Goal: Task Accomplishment & Management: Complete application form

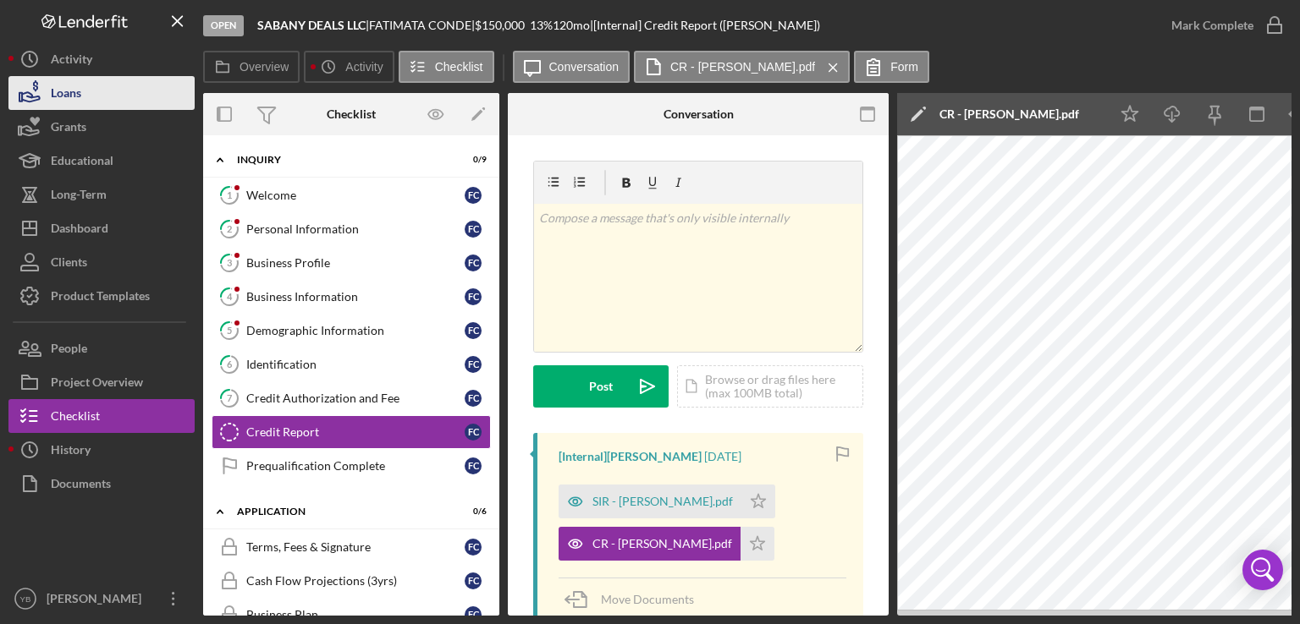
click at [93, 96] on button "Loans" at bounding box center [101, 93] width 186 height 34
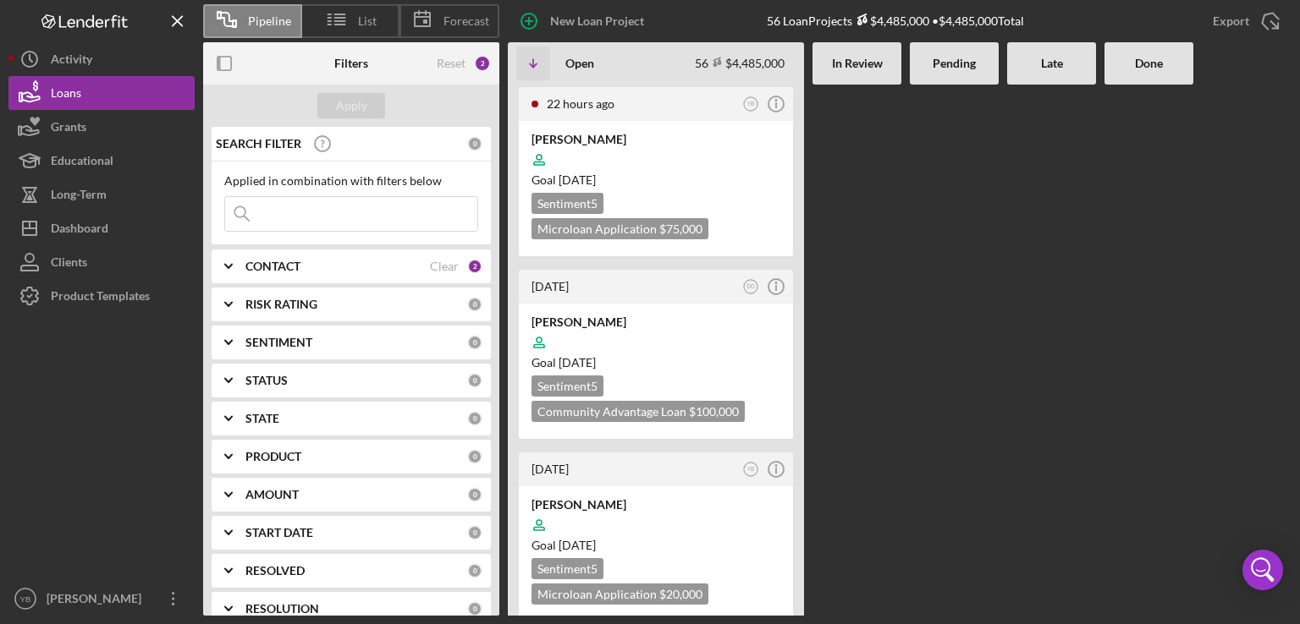
click at [901, 282] on div "22 hours ago YB Icon/Info [PERSON_NAME] Goal [DATE] Sentiment 5 Microloan Appli…" at bounding box center [899, 350] width 783 height 531
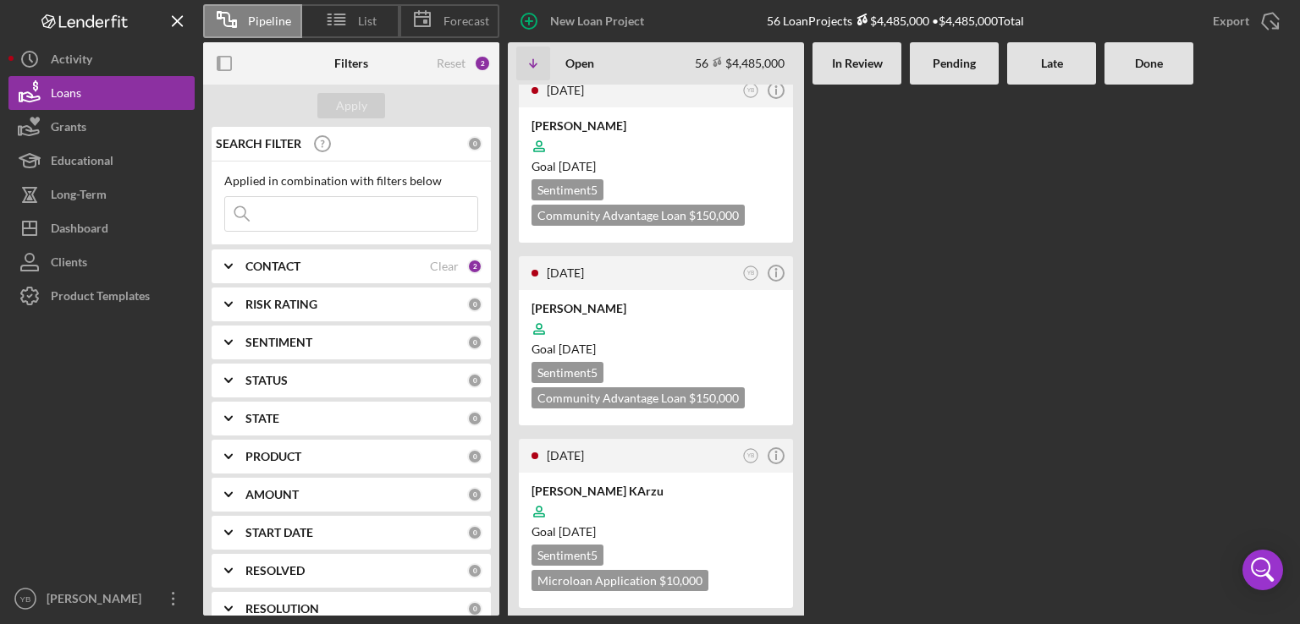
scroll to position [1184, 0]
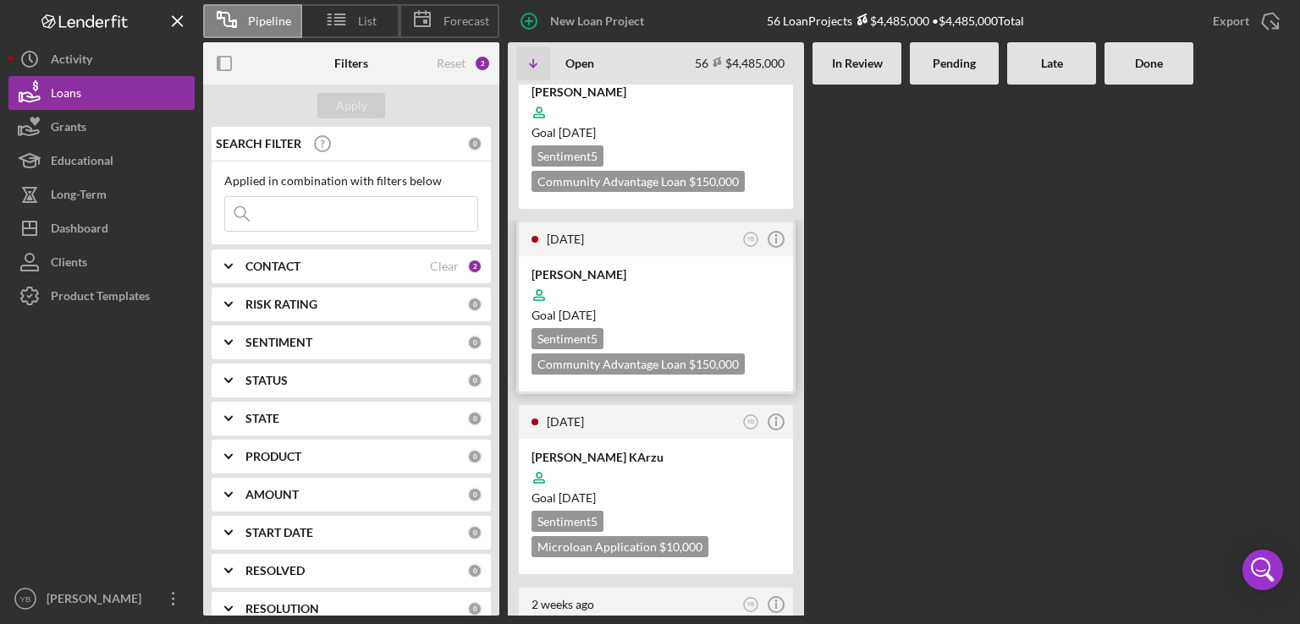
click at [723, 307] on div "Goal [DATE]" at bounding box center [655, 315] width 249 height 17
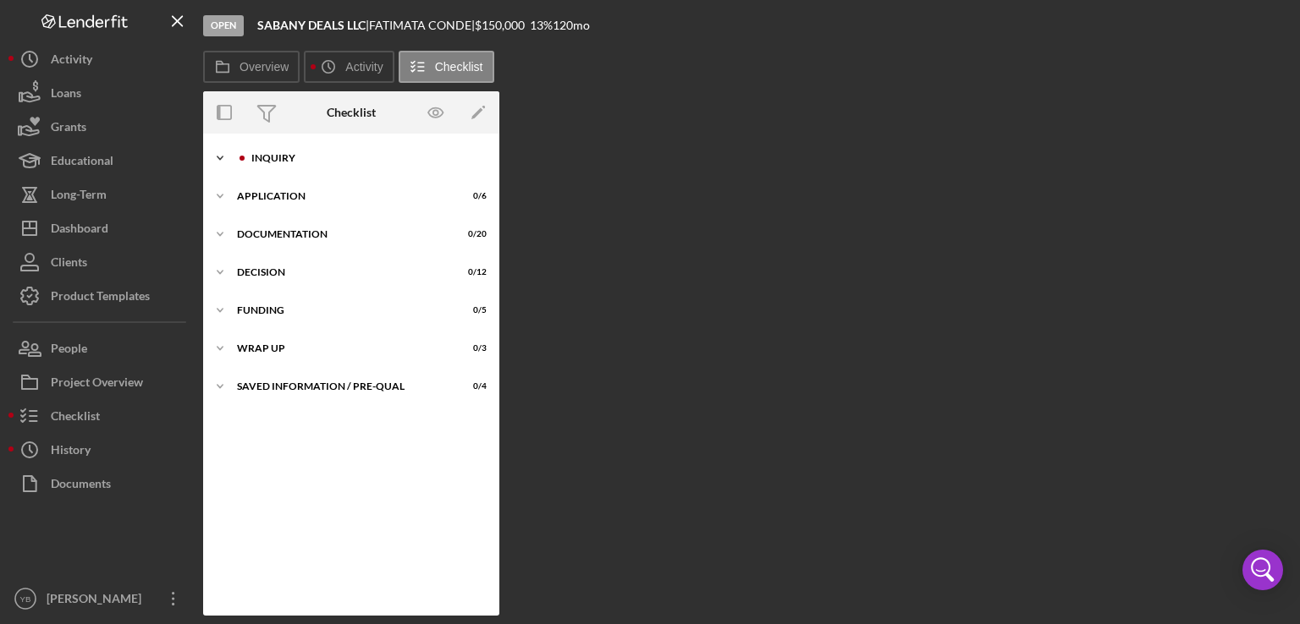
click at [298, 160] on div "Inquiry" at bounding box center [364, 158] width 227 height 10
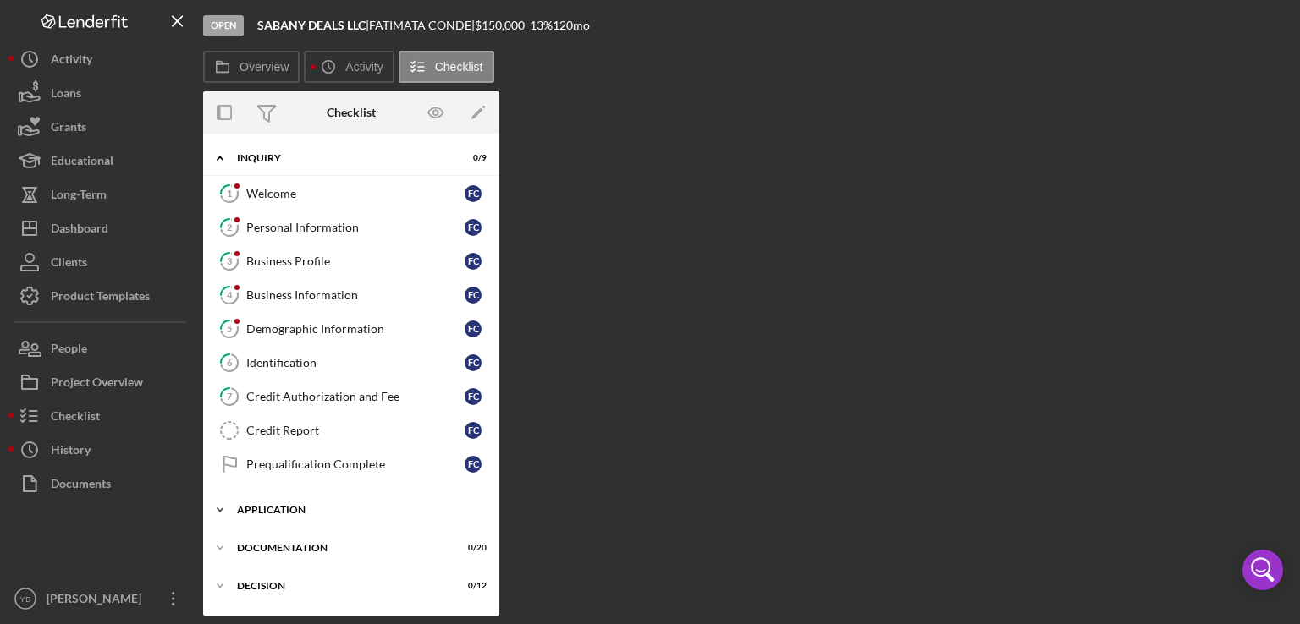
click at [292, 505] on div "Application" at bounding box center [357, 510] width 241 height 10
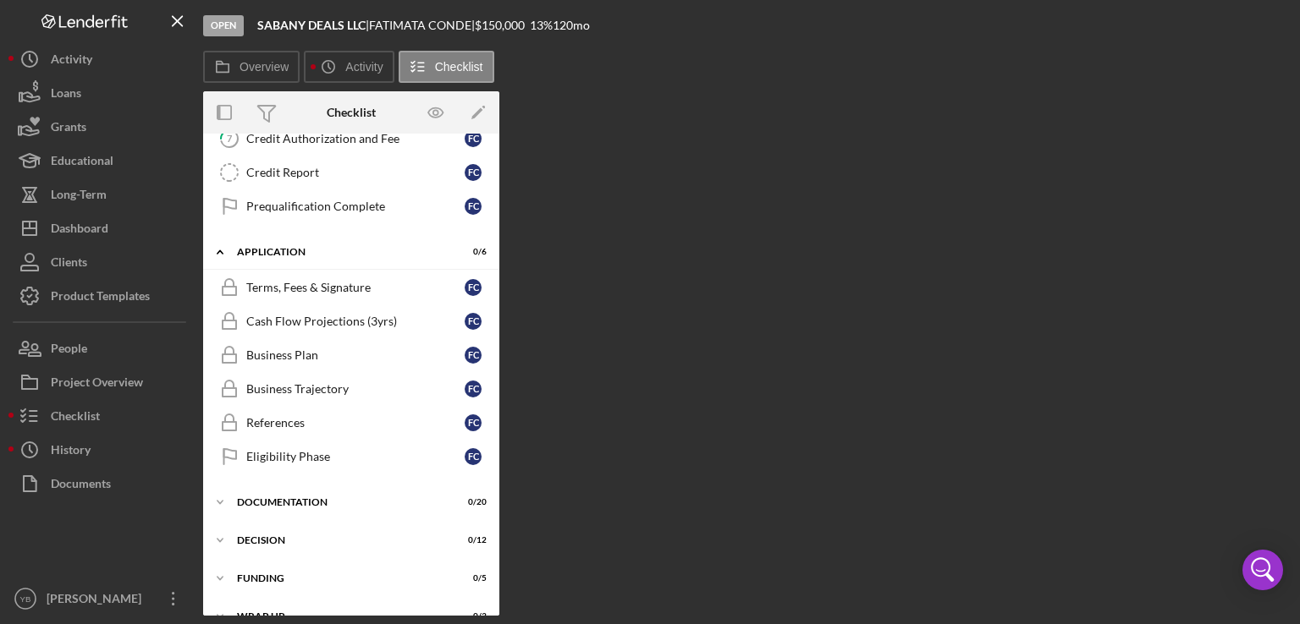
scroll to position [259, 0]
click at [311, 497] on div "Documentation" at bounding box center [357, 502] width 241 height 10
click at [494, 366] on div "Overview Internal Workflow Stage Open Icon/Dropdown Arrow Archive (can unarchiv…" at bounding box center [747, 353] width 1088 height 525
click at [496, 370] on div "Icon/Expander Inquiry 0 / 9 1 Welcome F C 2 Personal Information F C 3 Business…" at bounding box center [351, 375] width 296 height 482
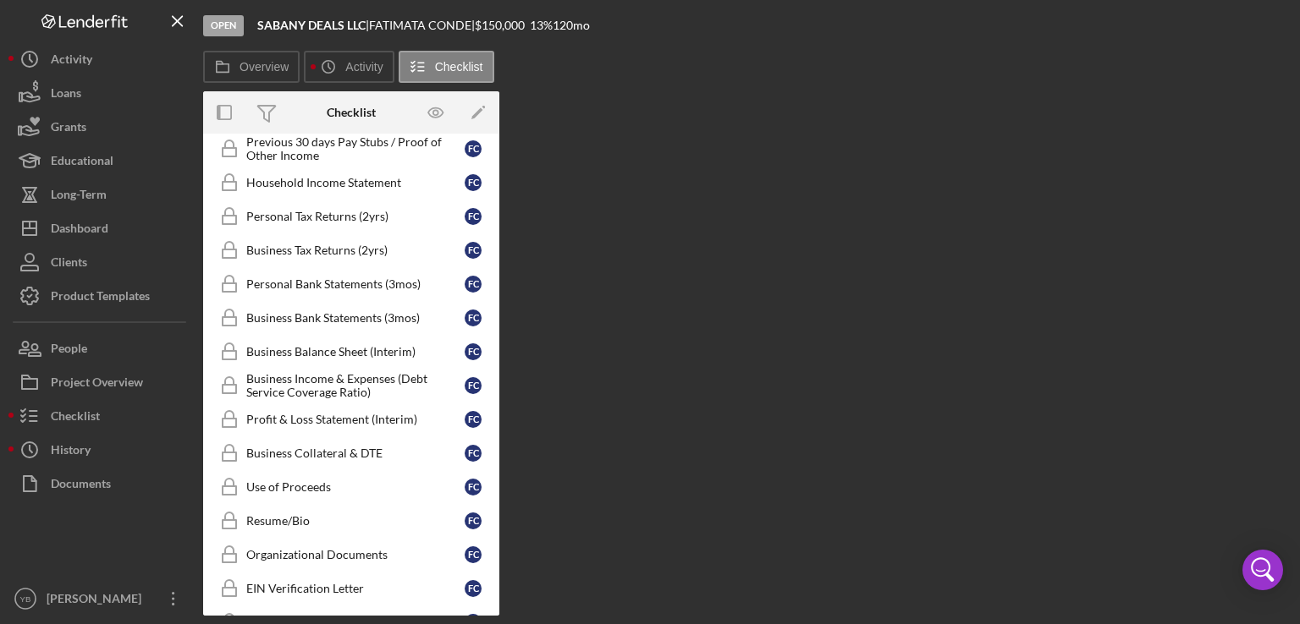
scroll to position [677, 0]
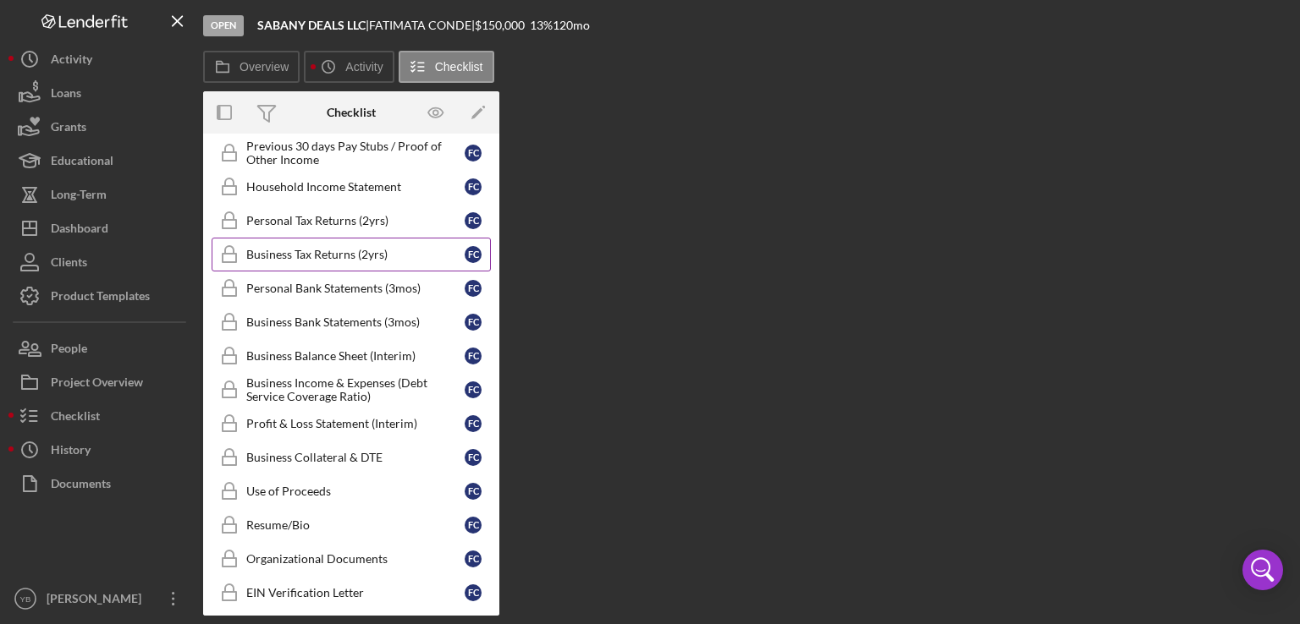
click at [352, 248] on div "Business Tax Returns (2yrs)" at bounding box center [355, 255] width 218 height 14
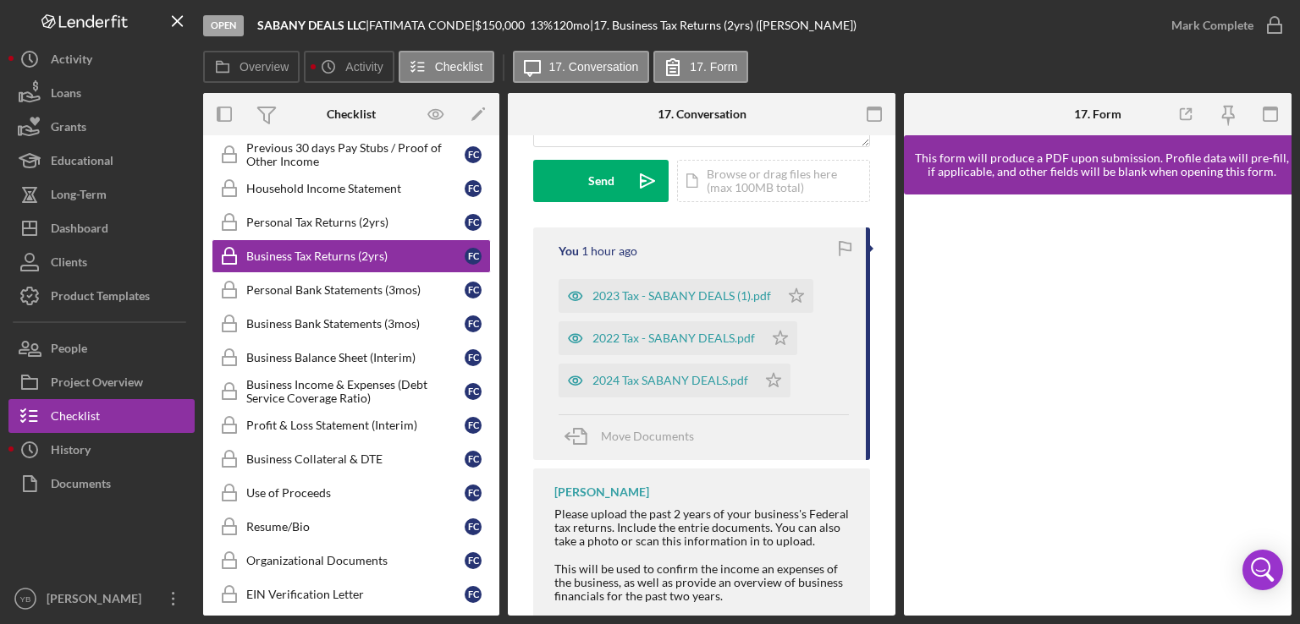
scroll to position [497, 0]
click at [793, 288] on icon "Icon/Star" at bounding box center [796, 295] width 34 height 34
click at [785, 329] on icon "Icon/Star" at bounding box center [780, 337] width 34 height 34
click at [778, 382] on icon "Icon/Star" at bounding box center [773, 379] width 34 height 34
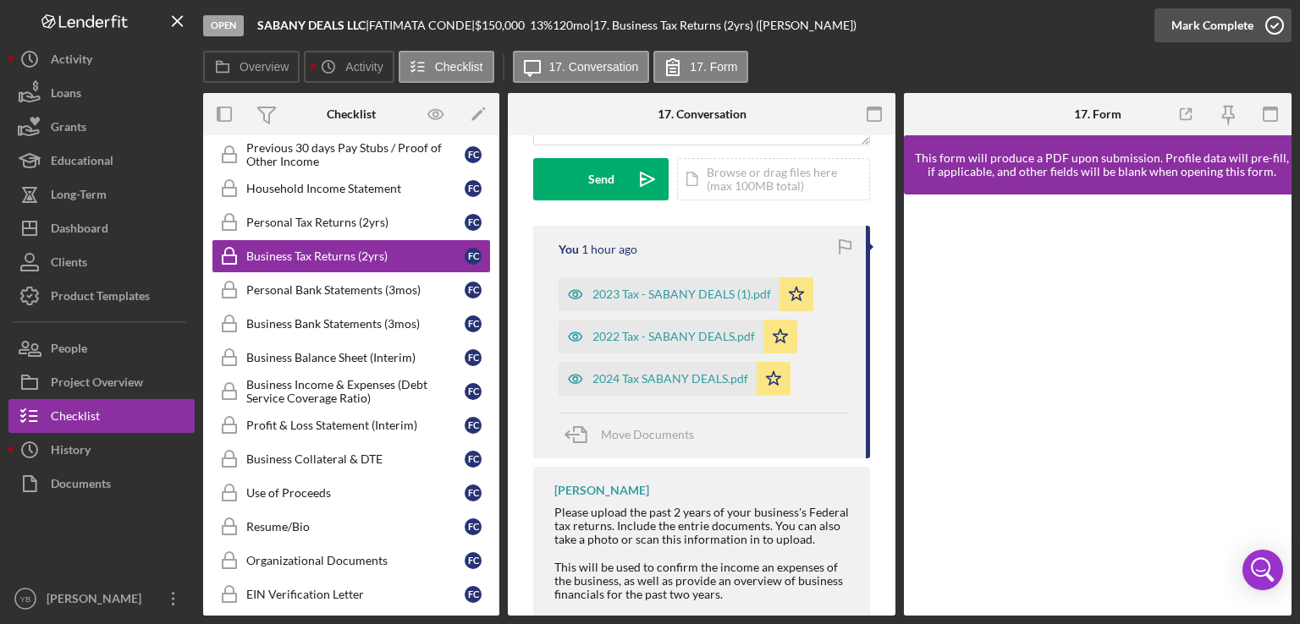
click at [1190, 31] on div "Mark Complete" at bounding box center [1212, 25] width 82 height 34
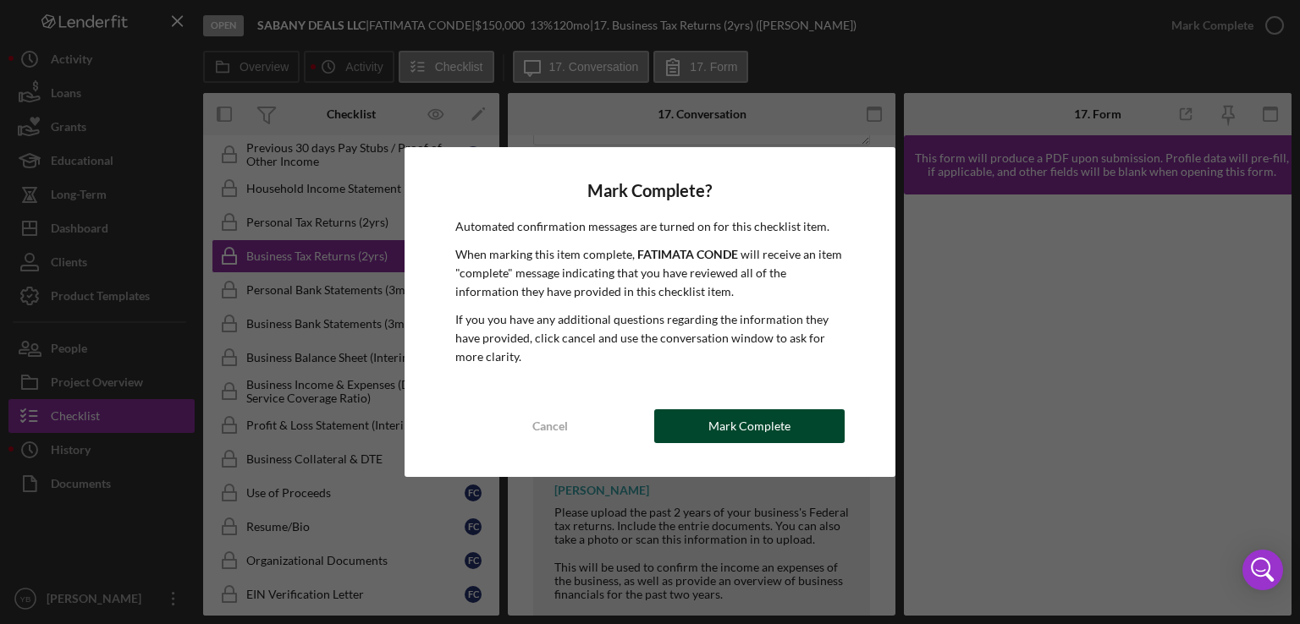
click at [742, 431] on div "Mark Complete" at bounding box center [749, 426] width 82 height 34
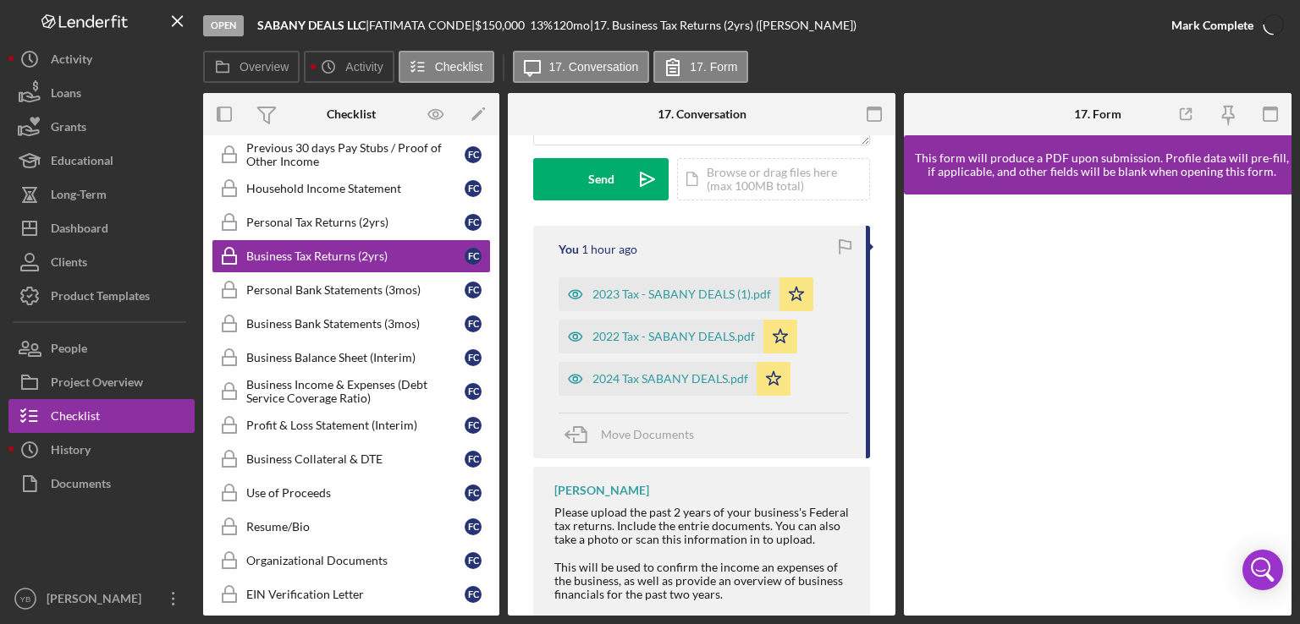
scroll to position [492, 0]
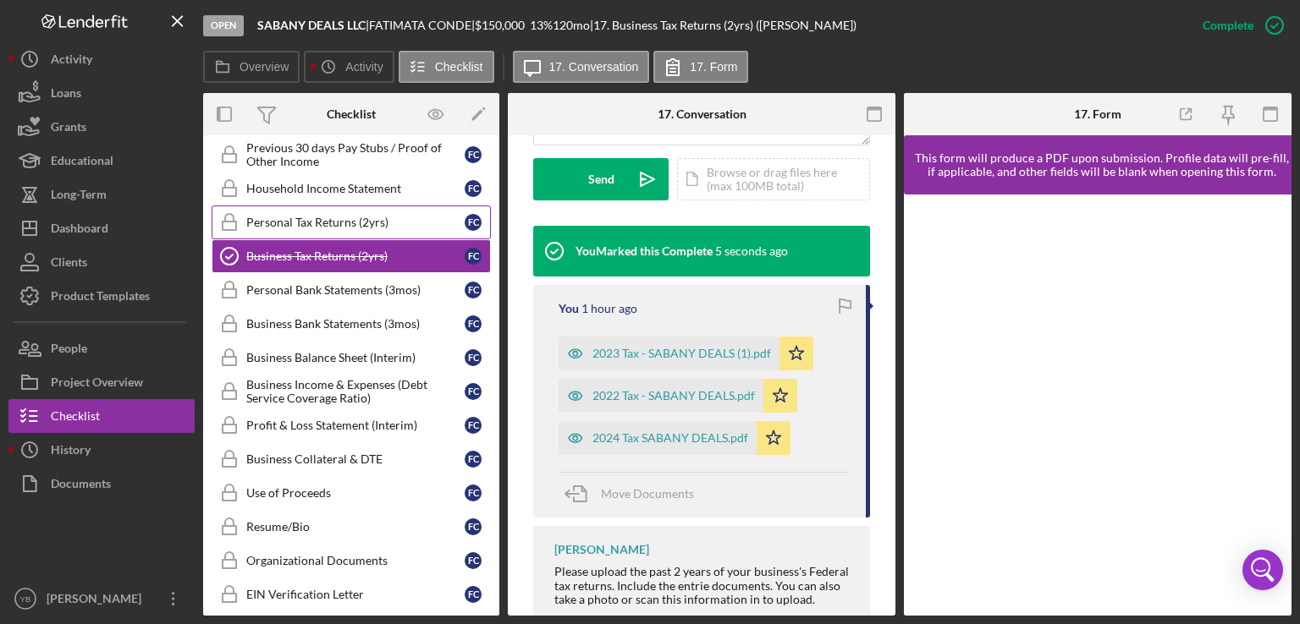
click at [335, 217] on div "Personal Tax Returns (2yrs)" at bounding box center [355, 223] width 218 height 14
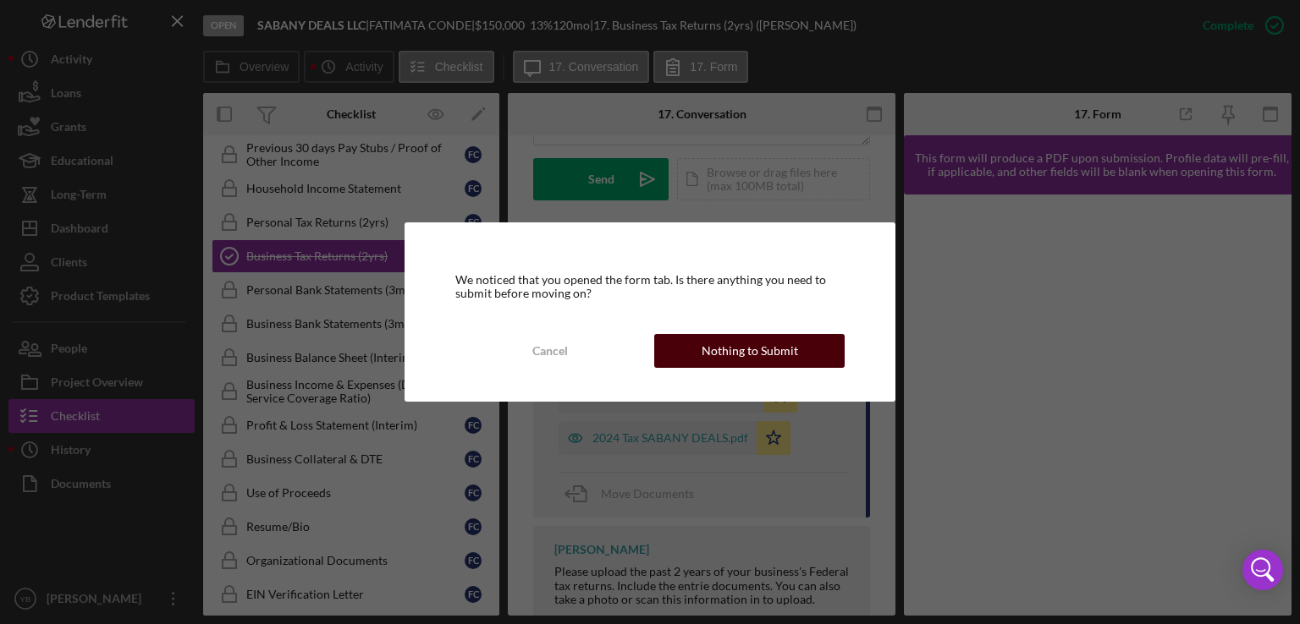
click at [775, 348] on div "Nothing to Submit" at bounding box center [749, 351] width 96 height 34
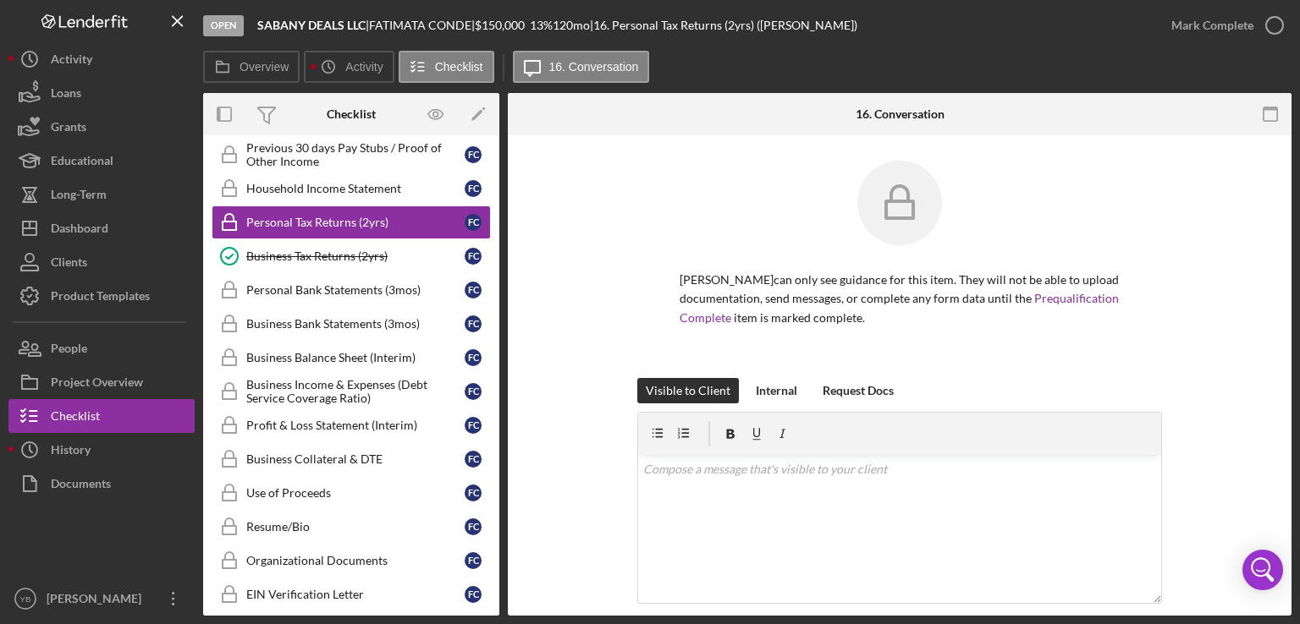
click at [1205, 257] on div "[PERSON_NAME] can only see guidance for this item. They will not be able to upl…" at bounding box center [899, 269] width 733 height 217
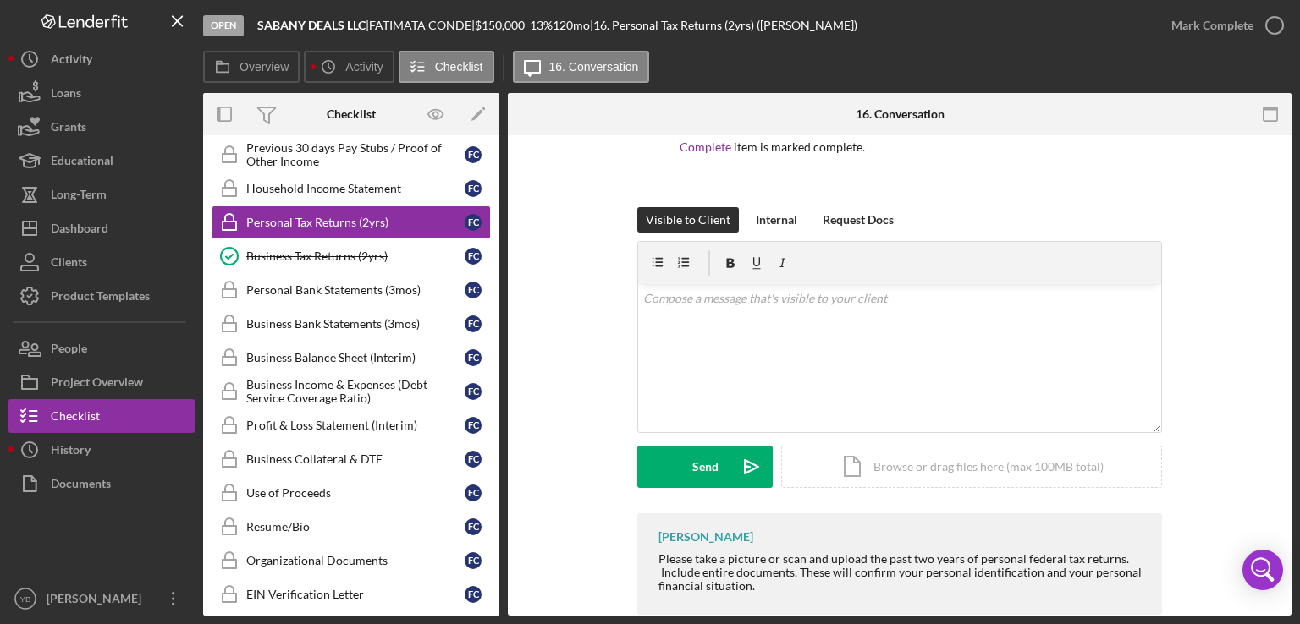
scroll to position [203, 0]
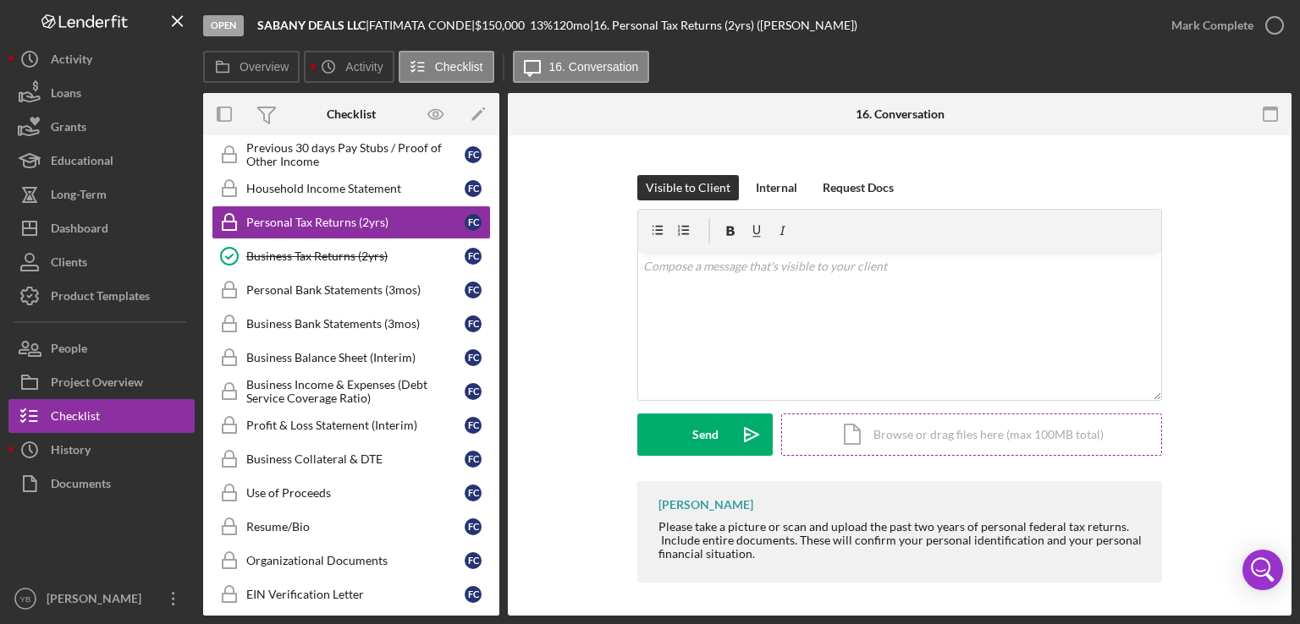
click at [970, 438] on div "Icon/Document Browse or drag files here (max 100MB total) Tap to choose files o…" at bounding box center [971, 435] width 381 height 42
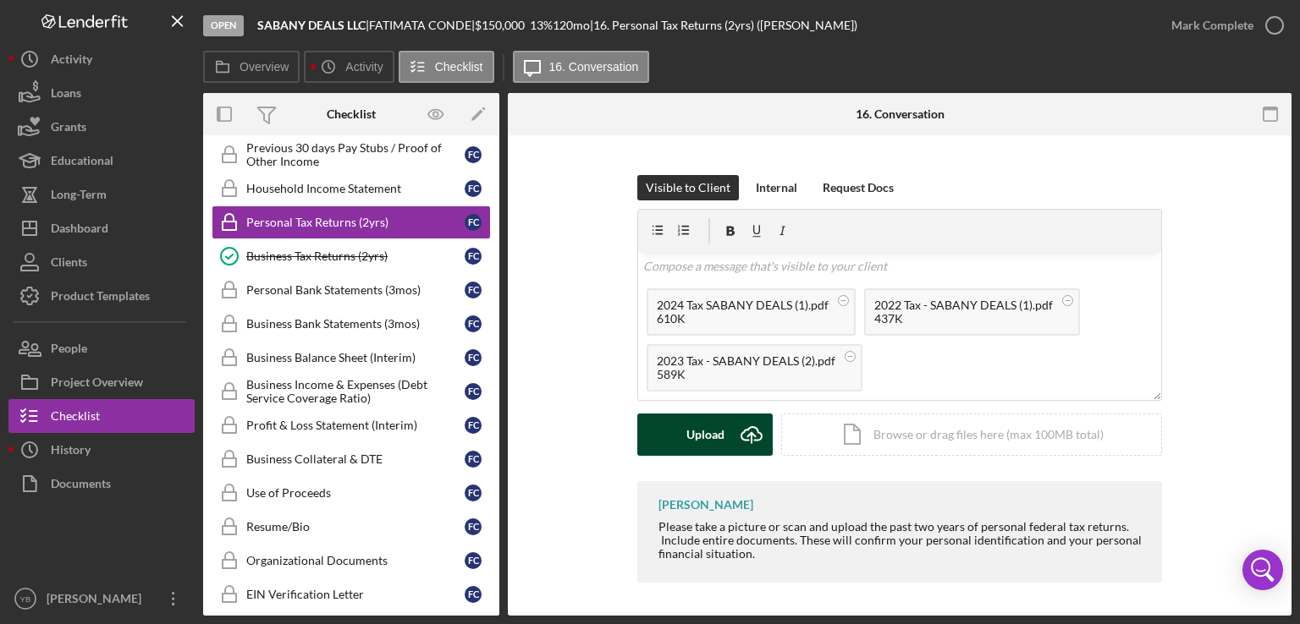
click at [700, 441] on div "Upload" at bounding box center [705, 435] width 38 height 42
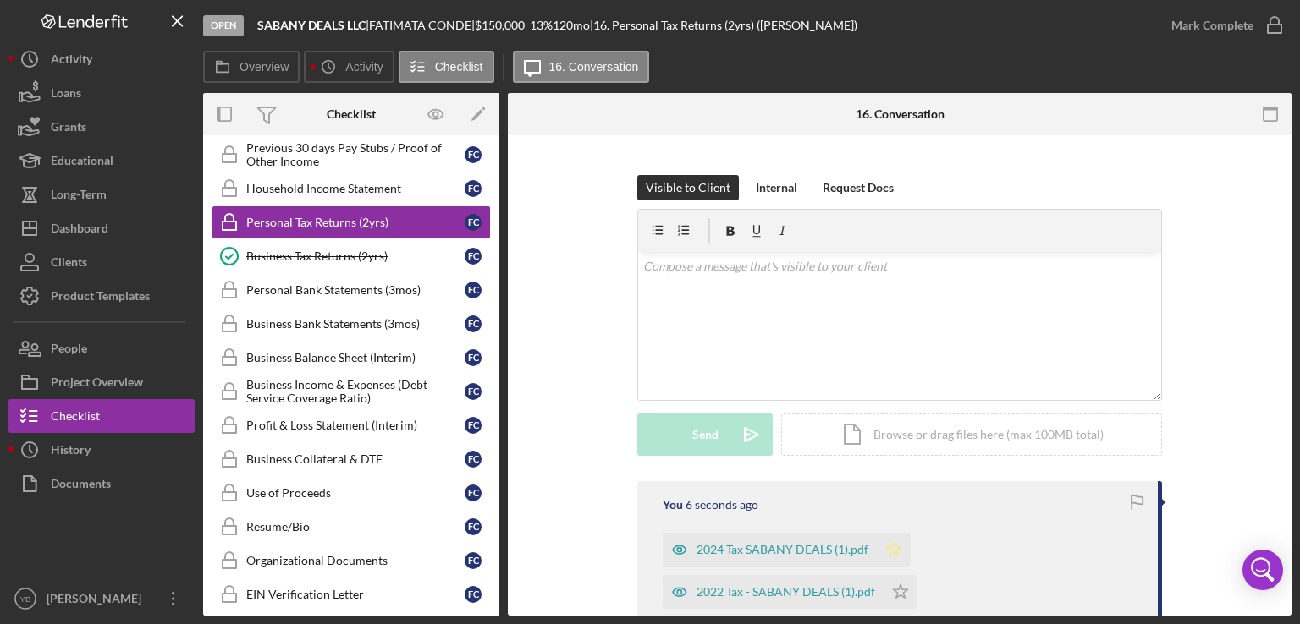
click at [890, 551] on icon "Icon/Star" at bounding box center [894, 550] width 34 height 34
click at [1232, 372] on div "Visible to Client Internal Request Docs v Color teal Color pink Remove color Ad…" at bounding box center [899, 328] width 733 height 306
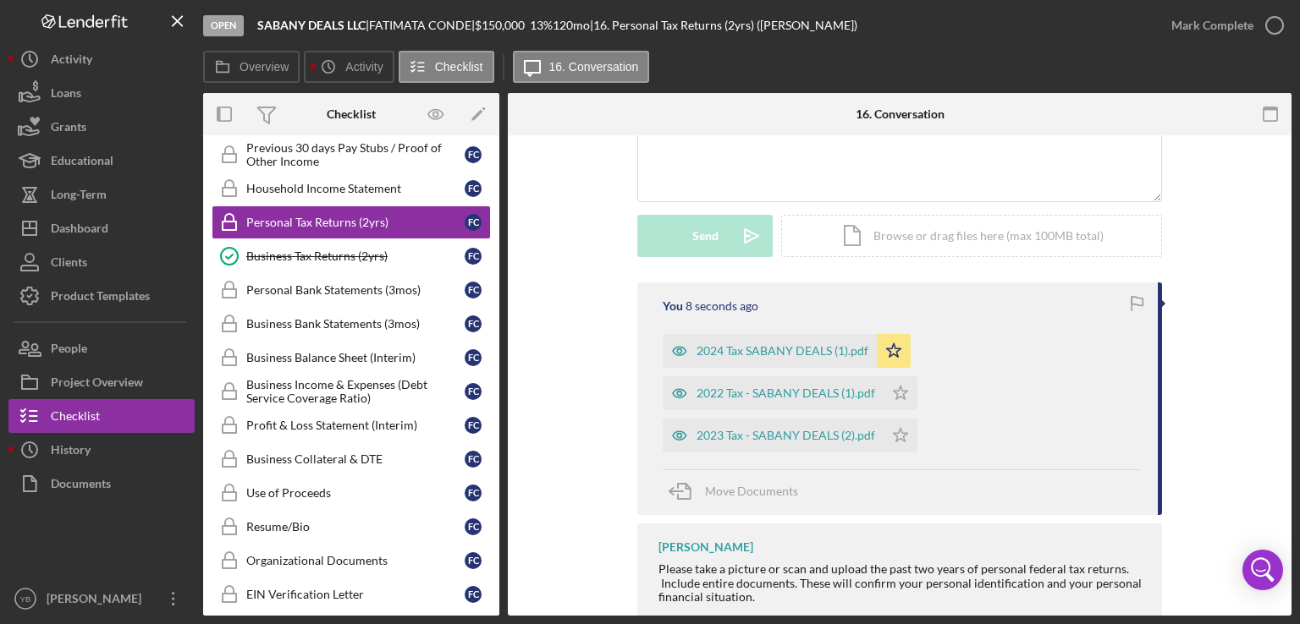
scroll to position [406, 0]
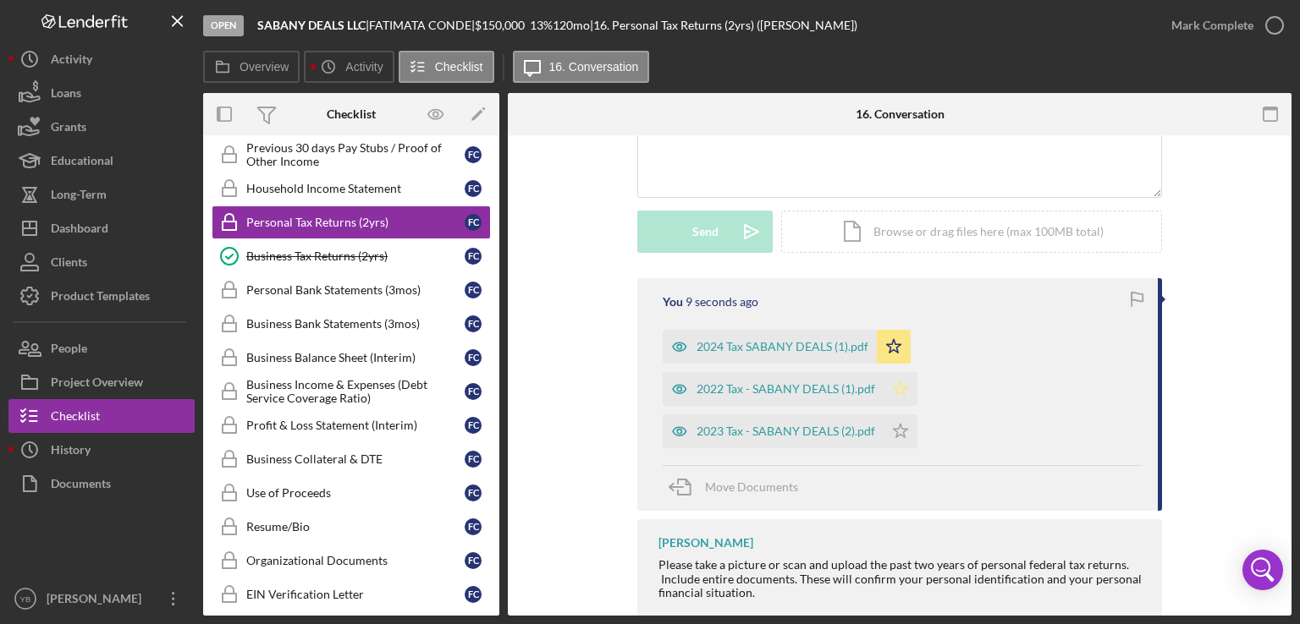
click at [901, 392] on icon "Icon/Star" at bounding box center [900, 389] width 34 height 34
click at [897, 429] on polygon "button" at bounding box center [900, 431] width 14 height 14
click at [1195, 17] on div "Mark Complete" at bounding box center [1212, 25] width 82 height 34
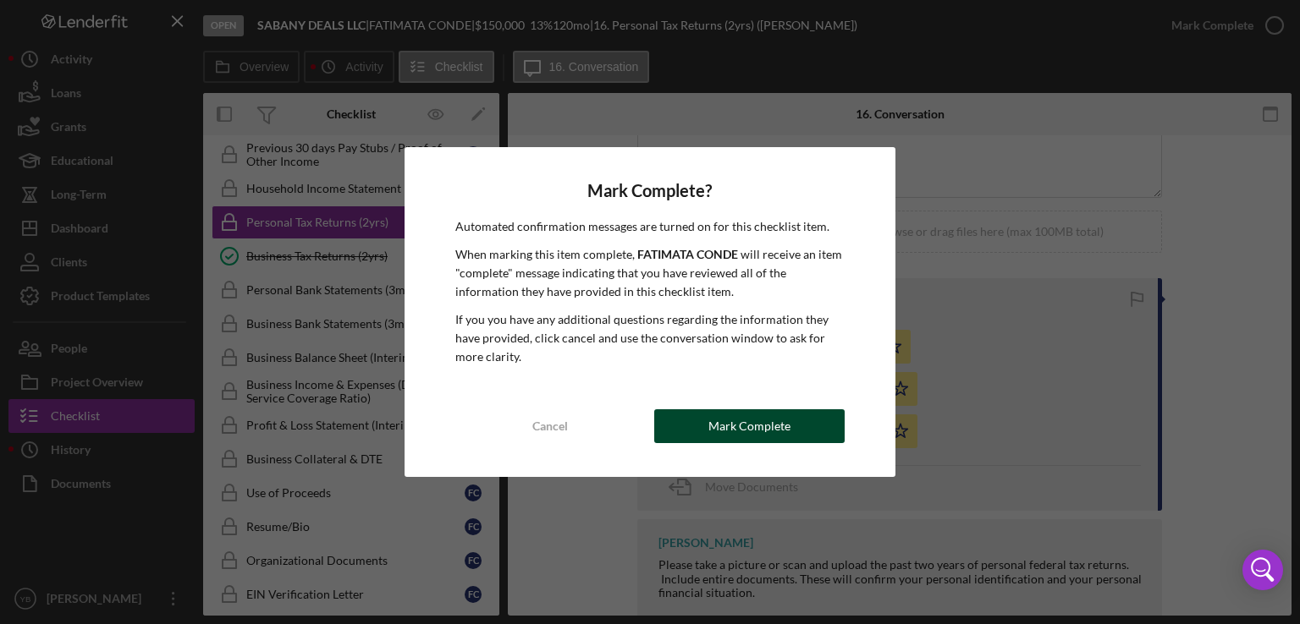
click at [761, 426] on div "Mark Complete" at bounding box center [749, 426] width 82 height 34
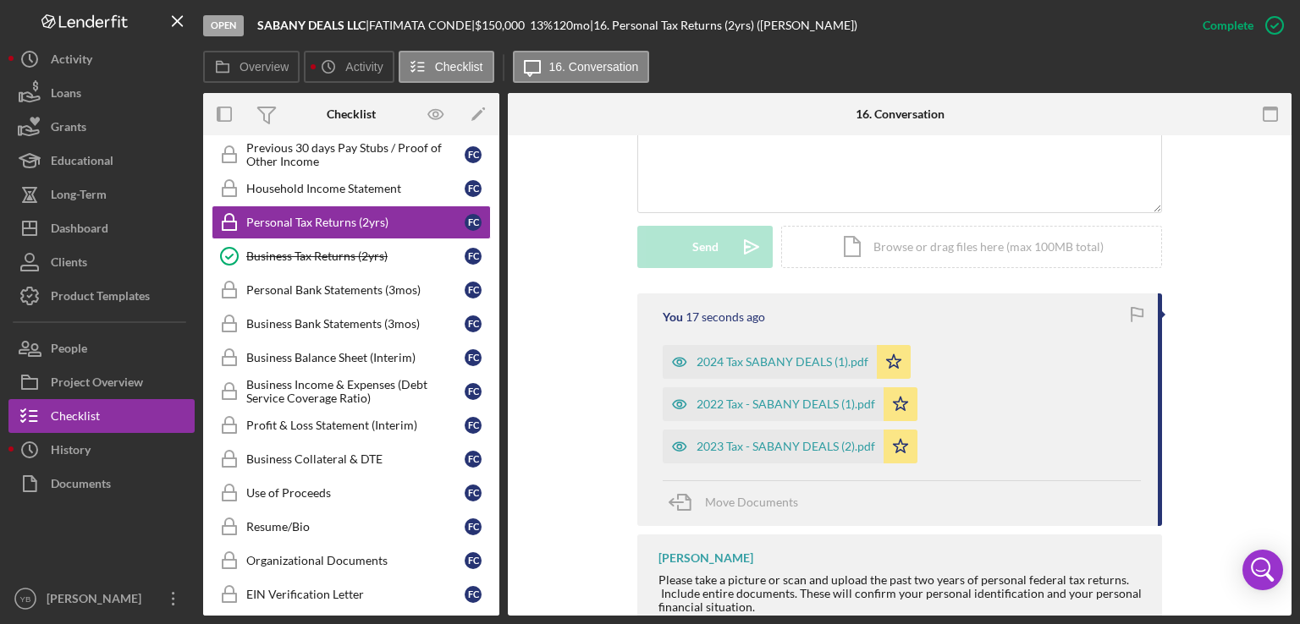
scroll to position [420, 0]
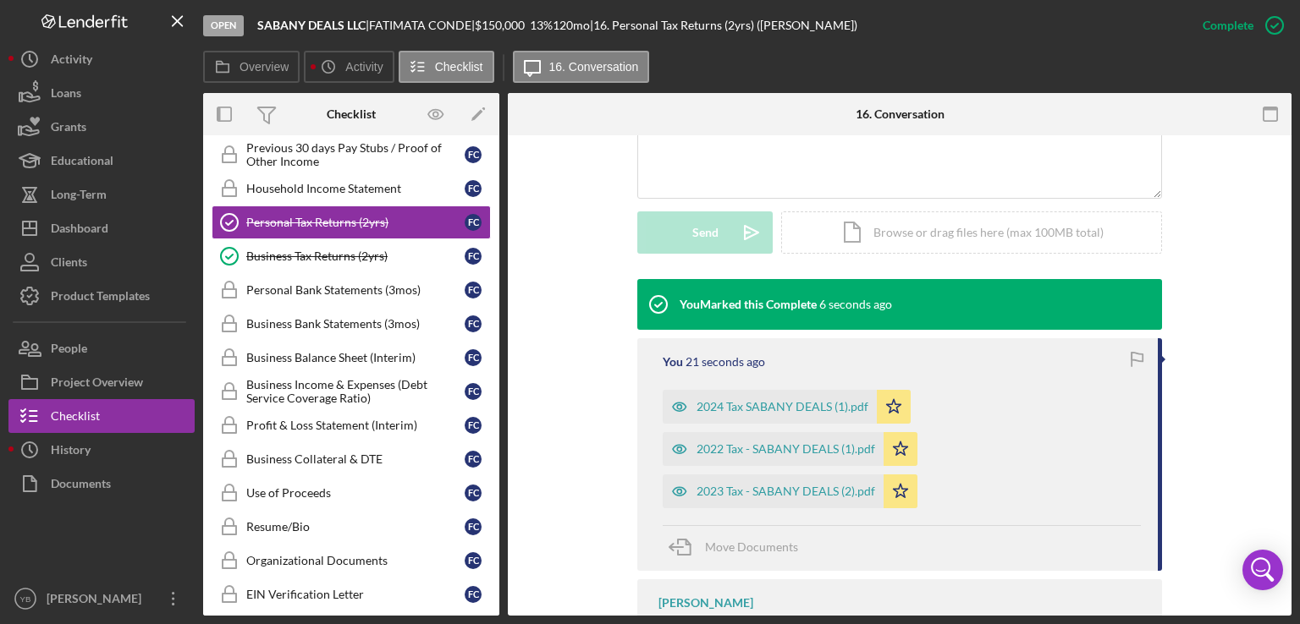
click at [497, 353] on div "Overview Internal Workflow Stage Open Icon/Dropdown Arrow Archive (can unarchiv…" at bounding box center [747, 354] width 1088 height 523
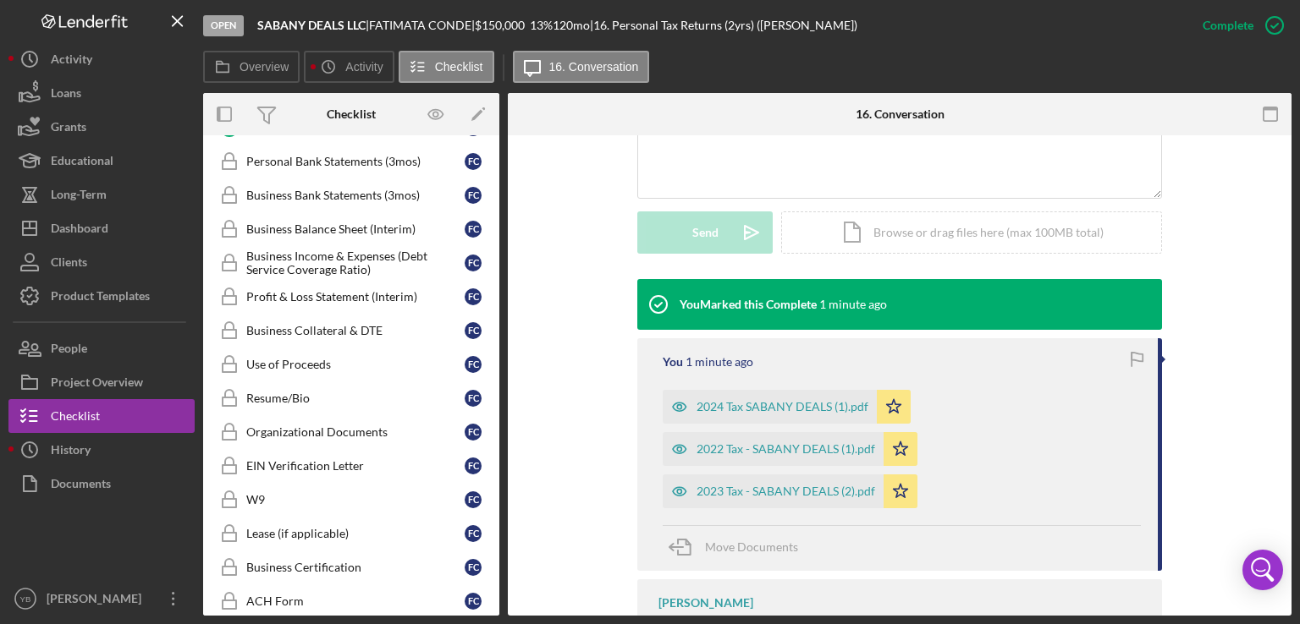
scroll to position [846, 0]
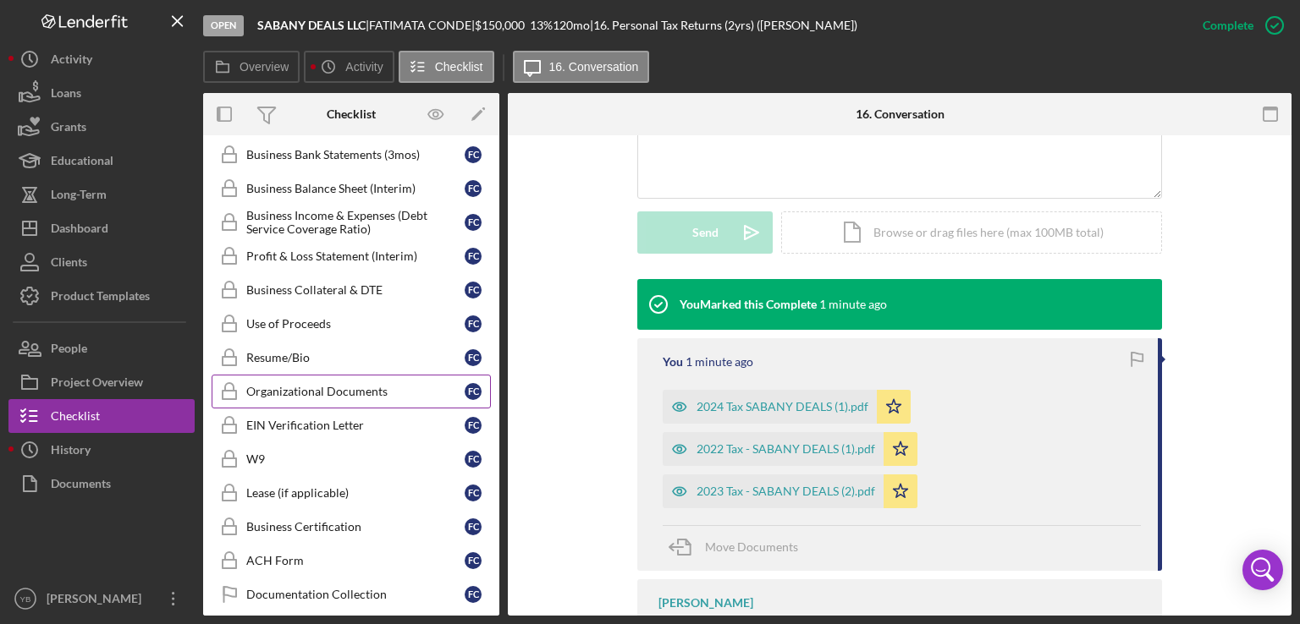
click at [327, 385] on div "Organizational Documents" at bounding box center [355, 392] width 218 height 14
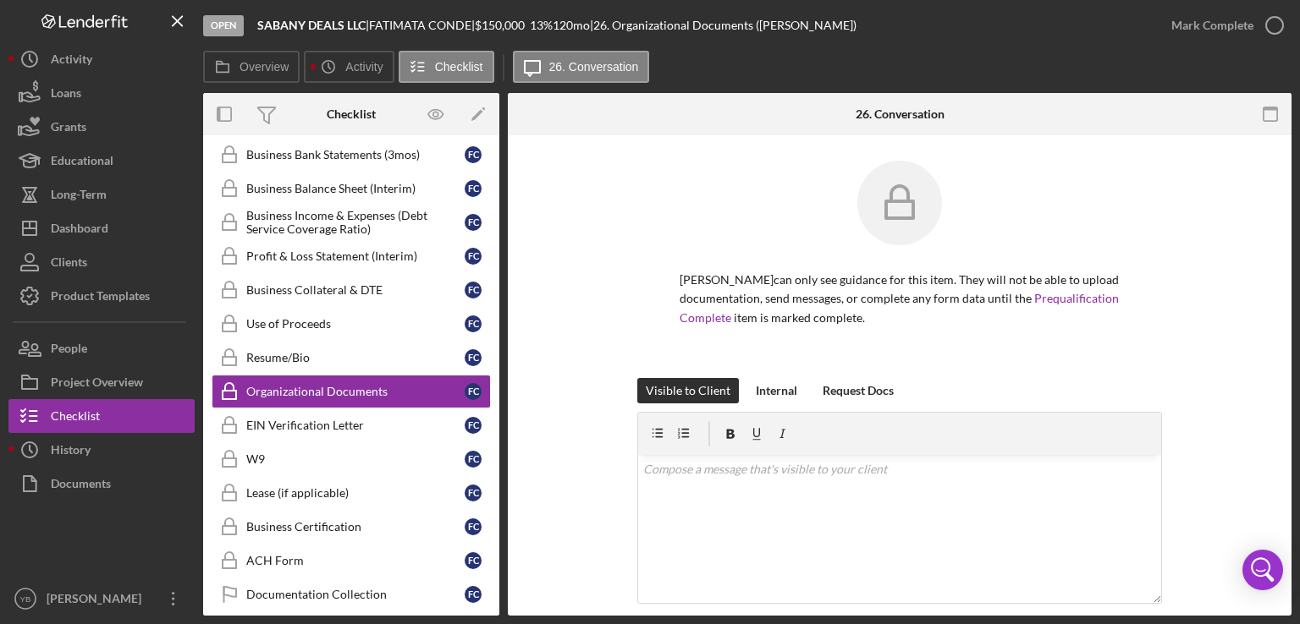
click at [1196, 299] on div "[PERSON_NAME] can only see guidance for this item. They will not be able to upl…" at bounding box center [899, 269] width 733 height 217
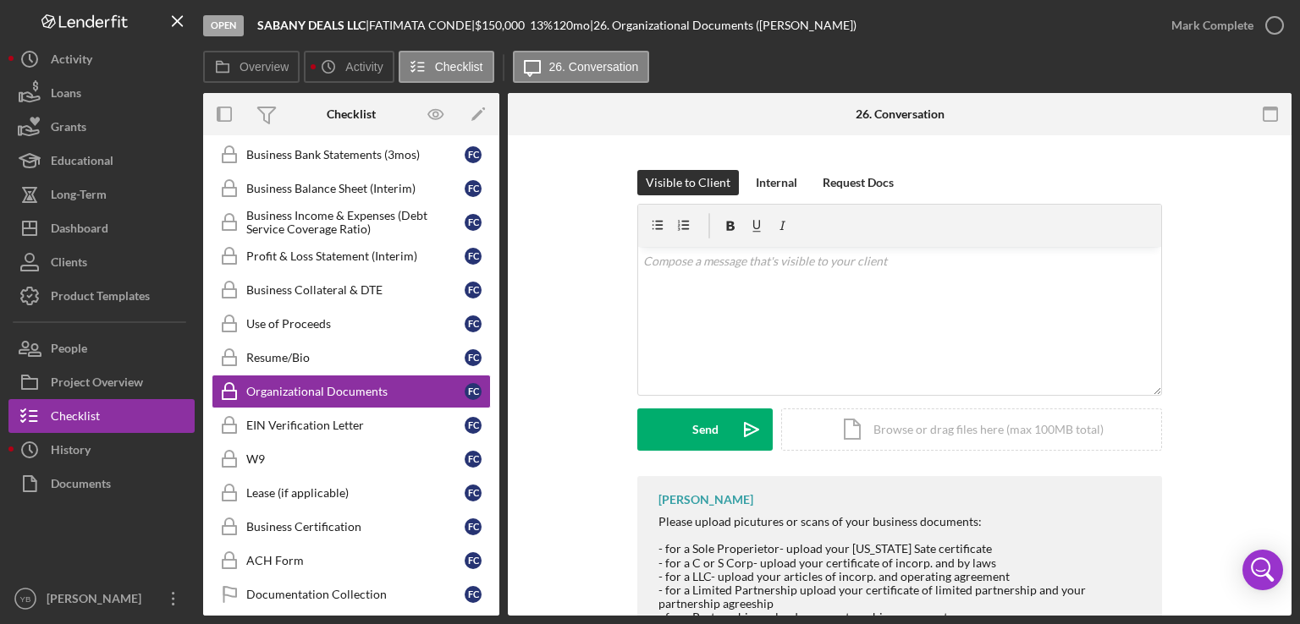
scroll to position [271, 0]
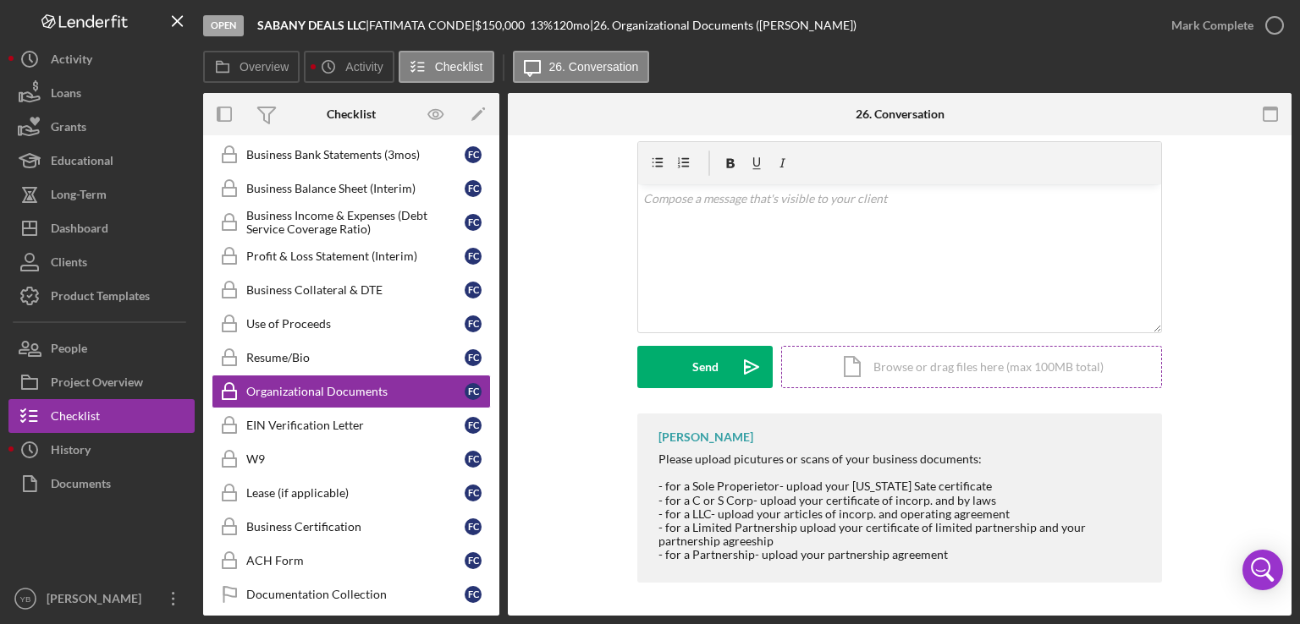
click at [1015, 370] on div "Icon/Document Browse or drag files here (max 100MB total) Tap to choose files o…" at bounding box center [971, 367] width 381 height 42
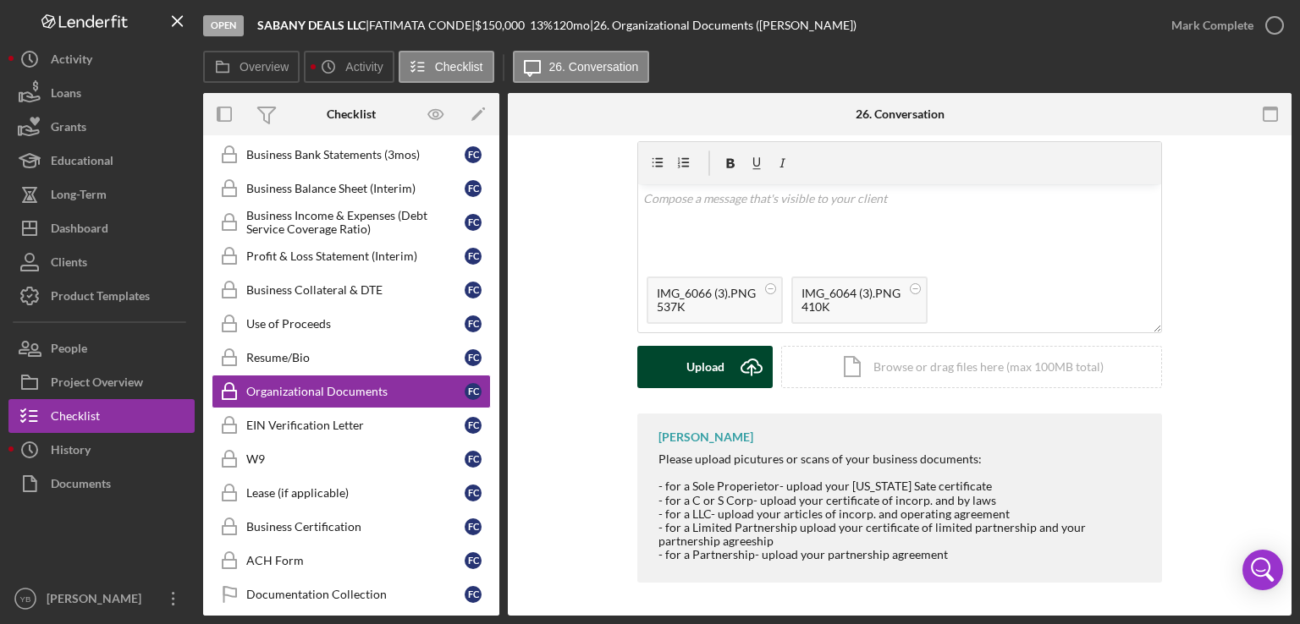
click at [675, 379] on button "Upload Icon/Upload" at bounding box center [704, 367] width 135 height 42
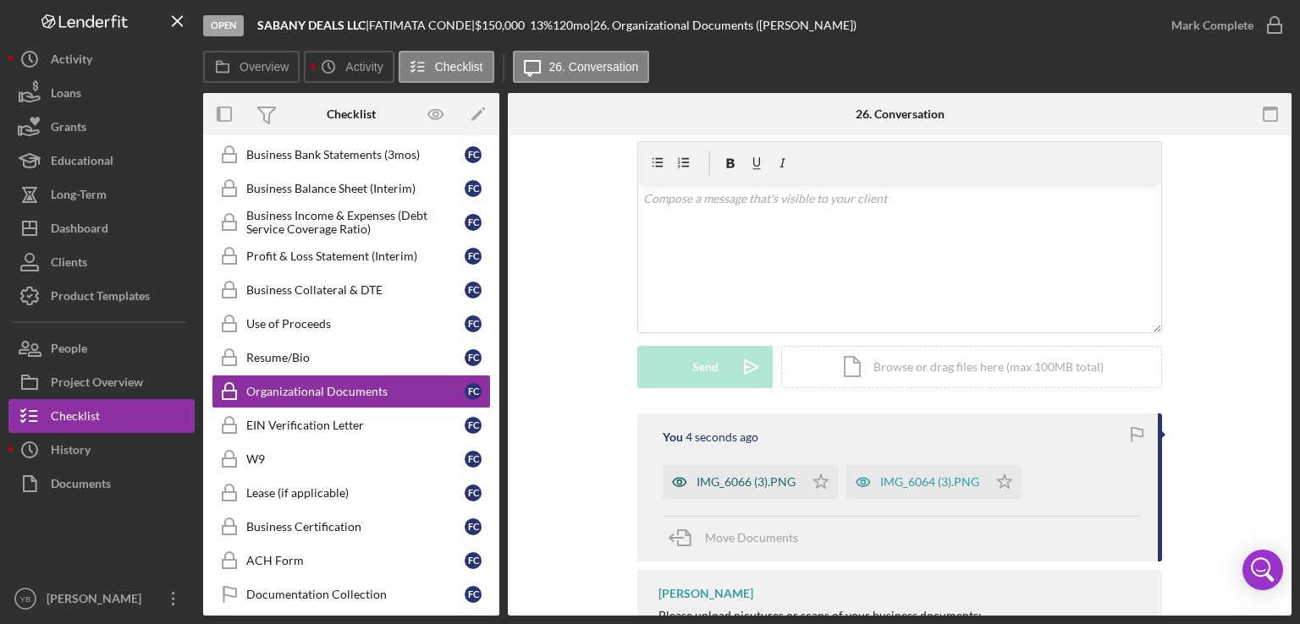
click at [745, 485] on div "IMG_6066 (3).PNG" at bounding box center [745, 482] width 99 height 14
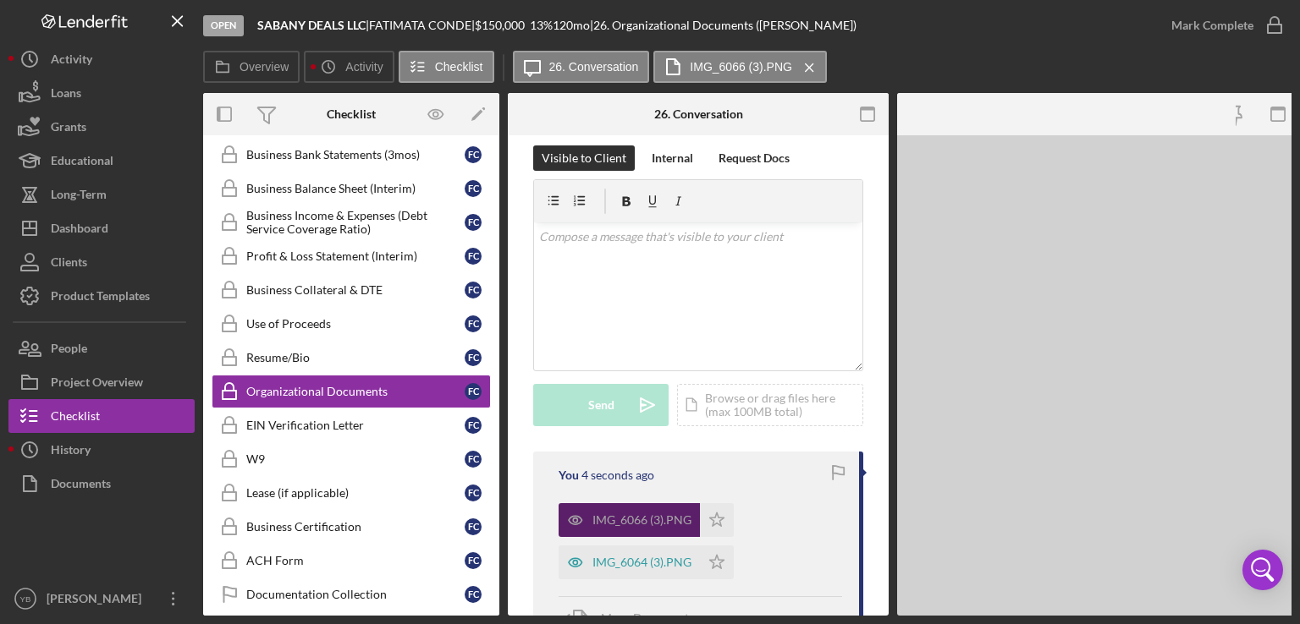
scroll to position [309, 0]
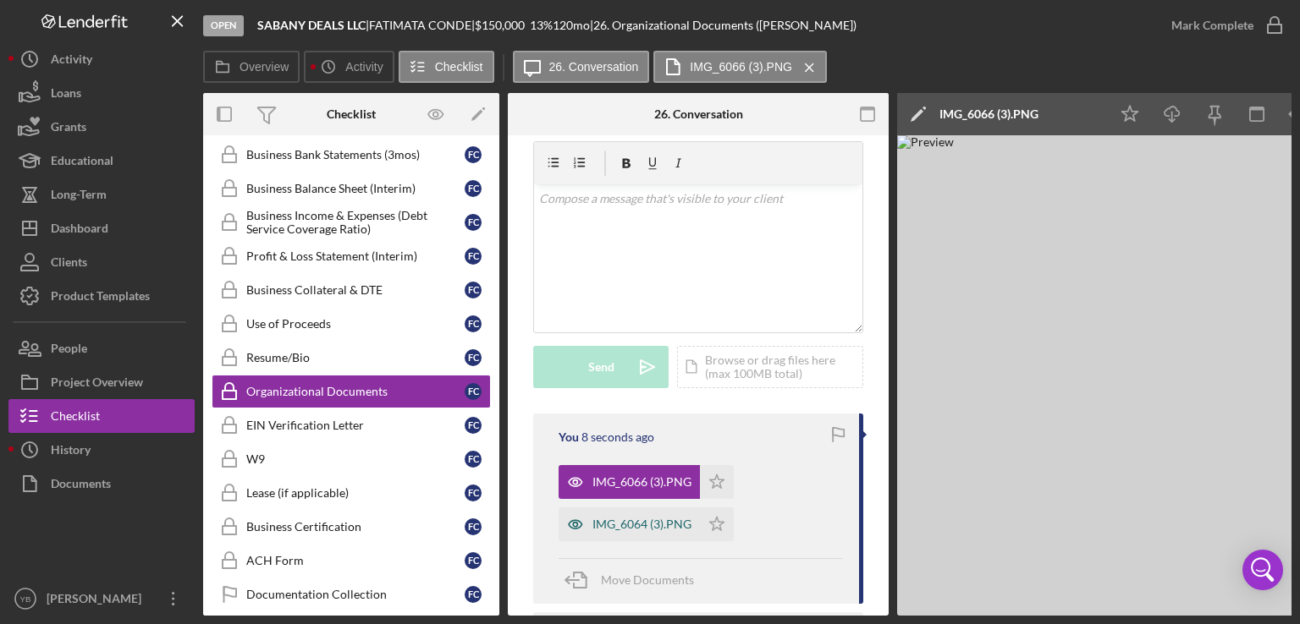
click at [669, 522] on div "IMG_6064 (3).PNG" at bounding box center [641, 525] width 99 height 14
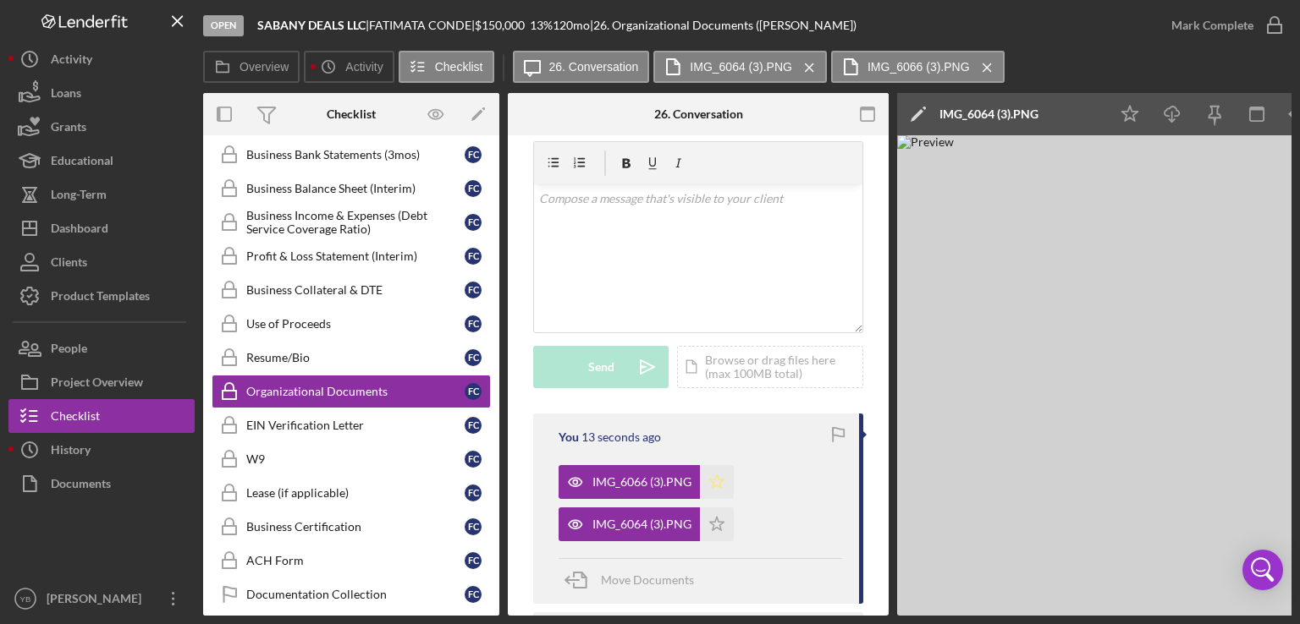
click at [717, 481] on icon "Icon/Star" at bounding box center [717, 482] width 34 height 34
click at [715, 525] on icon "Icon/Star" at bounding box center [717, 525] width 34 height 34
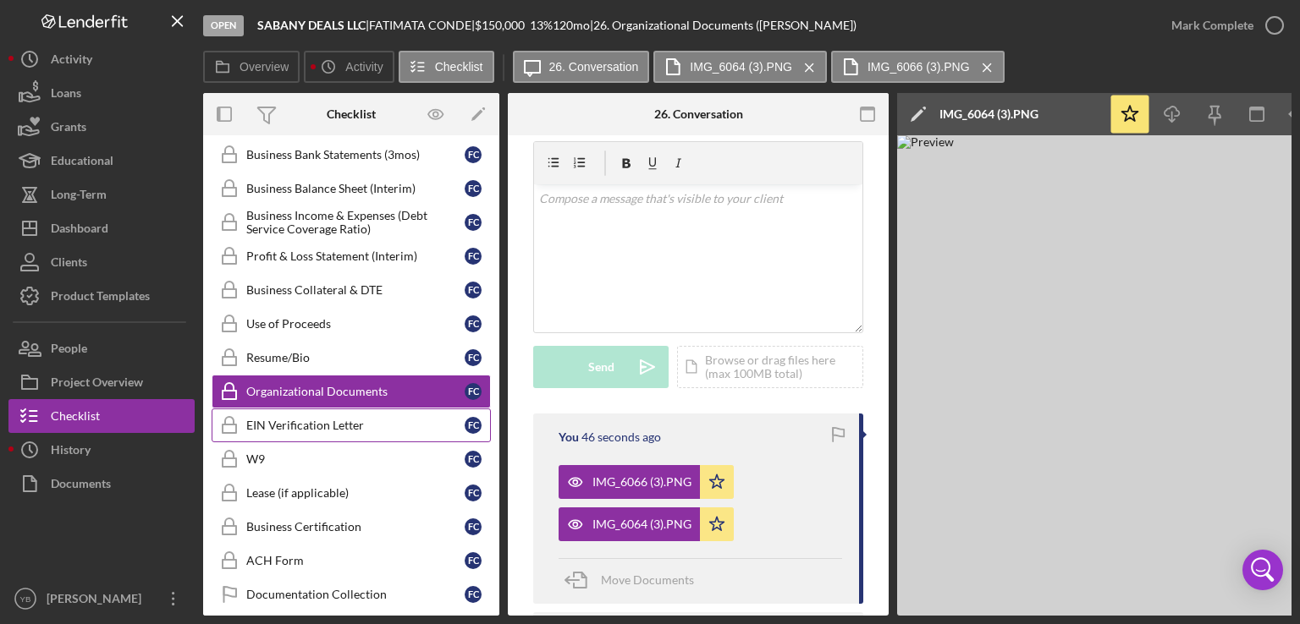
click at [336, 419] on div "EIN Verification Letter" at bounding box center [355, 426] width 218 height 14
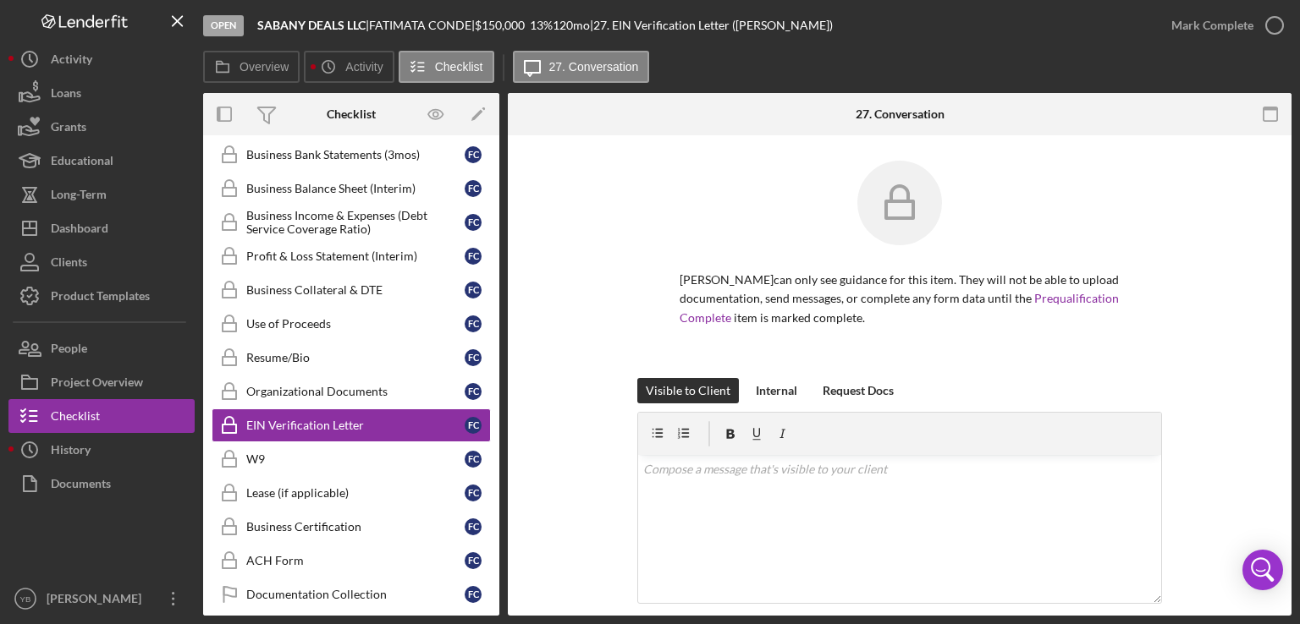
click at [1212, 338] on div "[PERSON_NAME] can only see guidance for this item. They will not be able to upl…" at bounding box center [899, 269] width 733 height 217
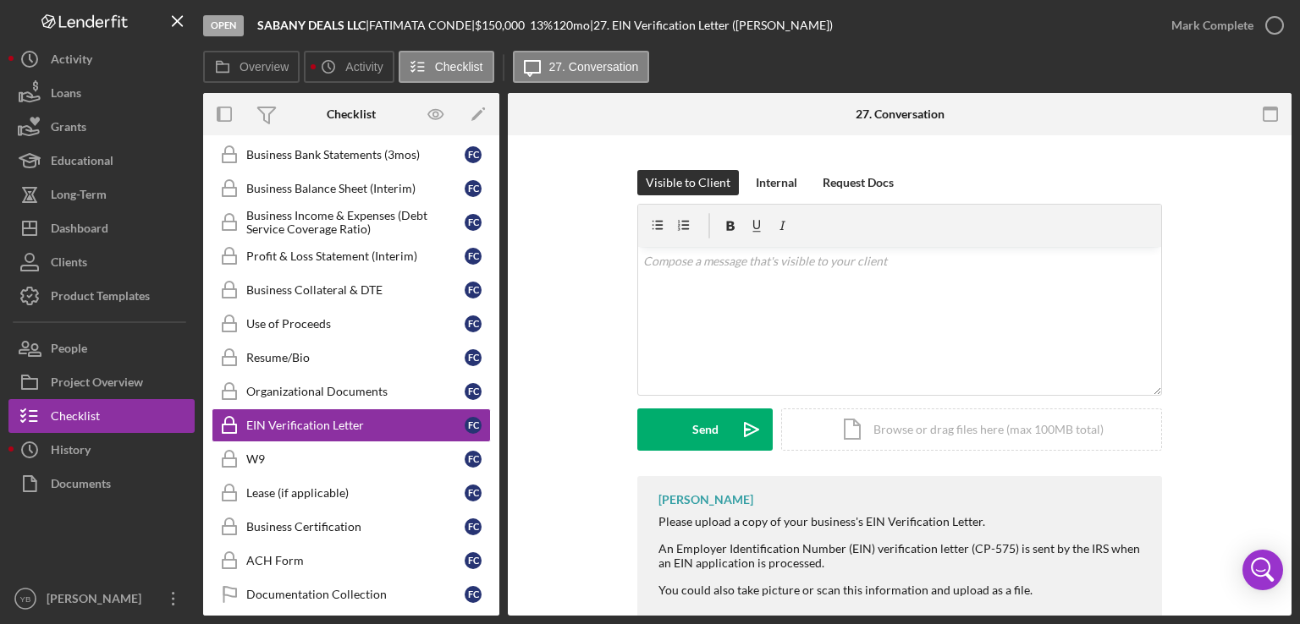
scroll to position [237, 0]
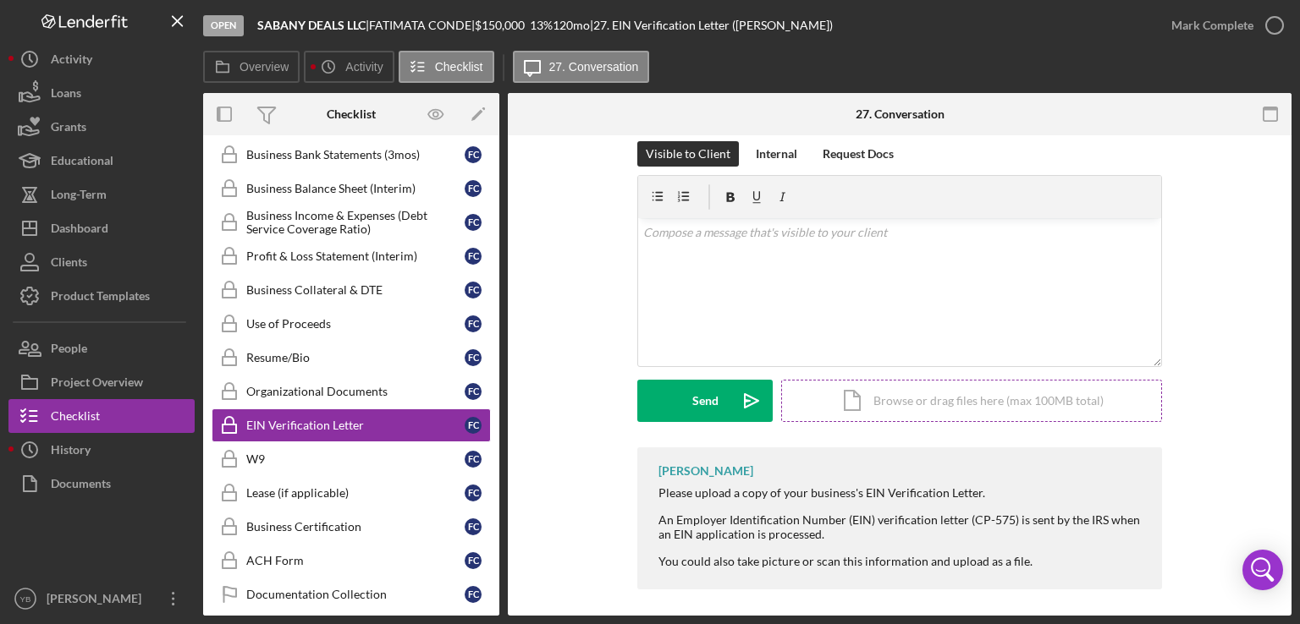
click at [981, 404] on div "Icon/Document Browse or drag files here (max 100MB total) Tap to choose files o…" at bounding box center [971, 401] width 381 height 42
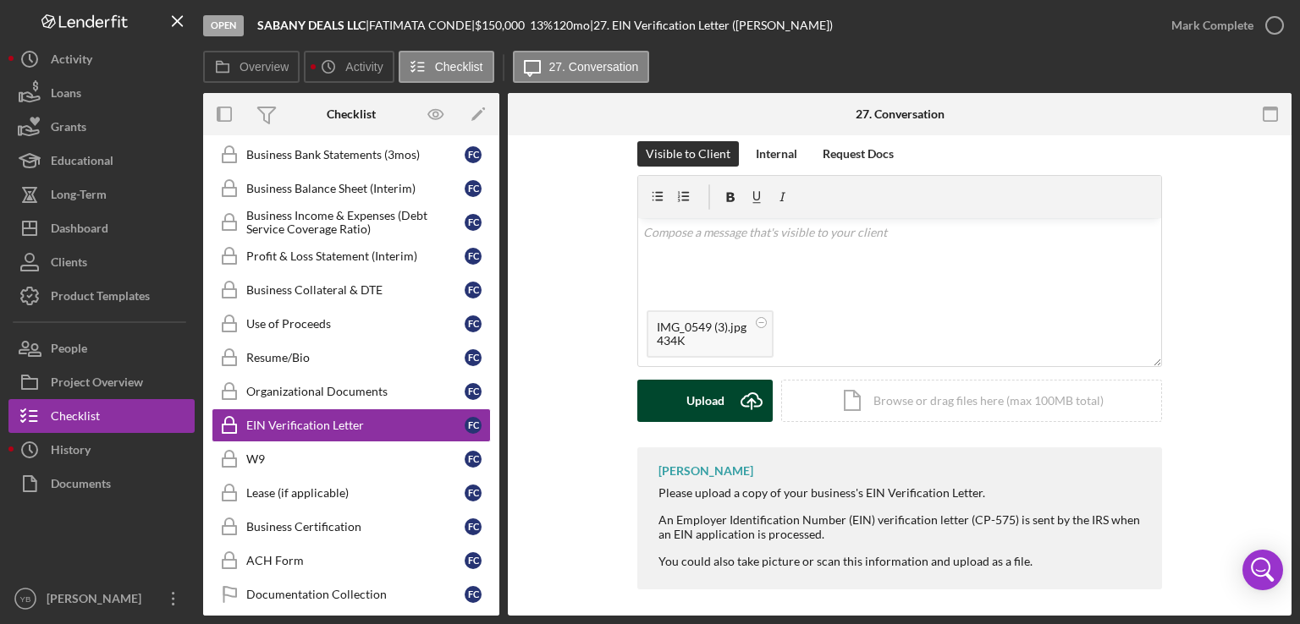
click at [679, 404] on button "Upload Icon/Upload" at bounding box center [704, 401] width 135 height 42
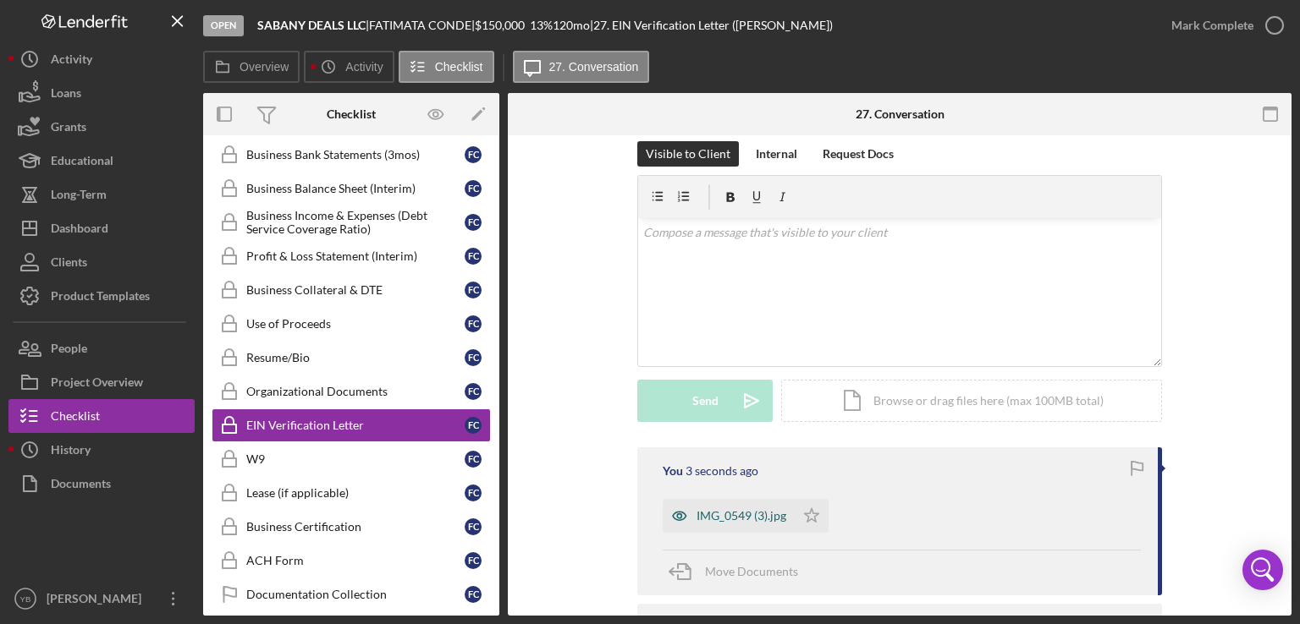
click at [735, 519] on div "IMG_0549 (3).jpg" at bounding box center [741, 516] width 90 height 14
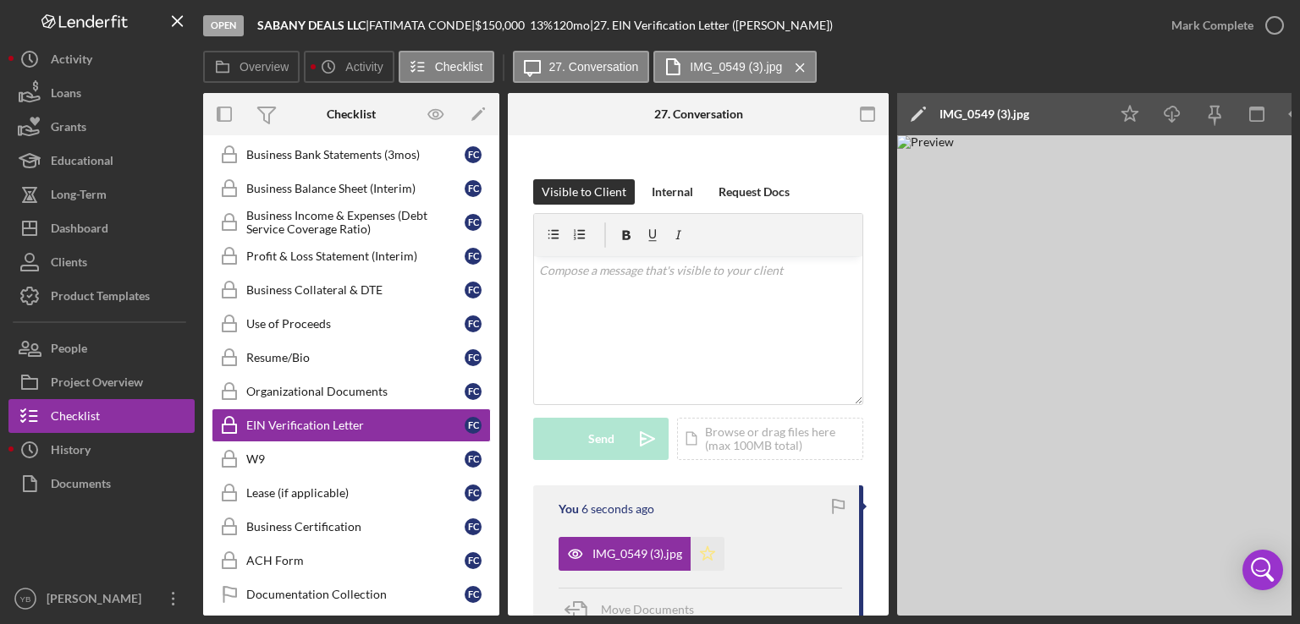
click at [712, 552] on polygon "button" at bounding box center [708, 554] width 14 height 14
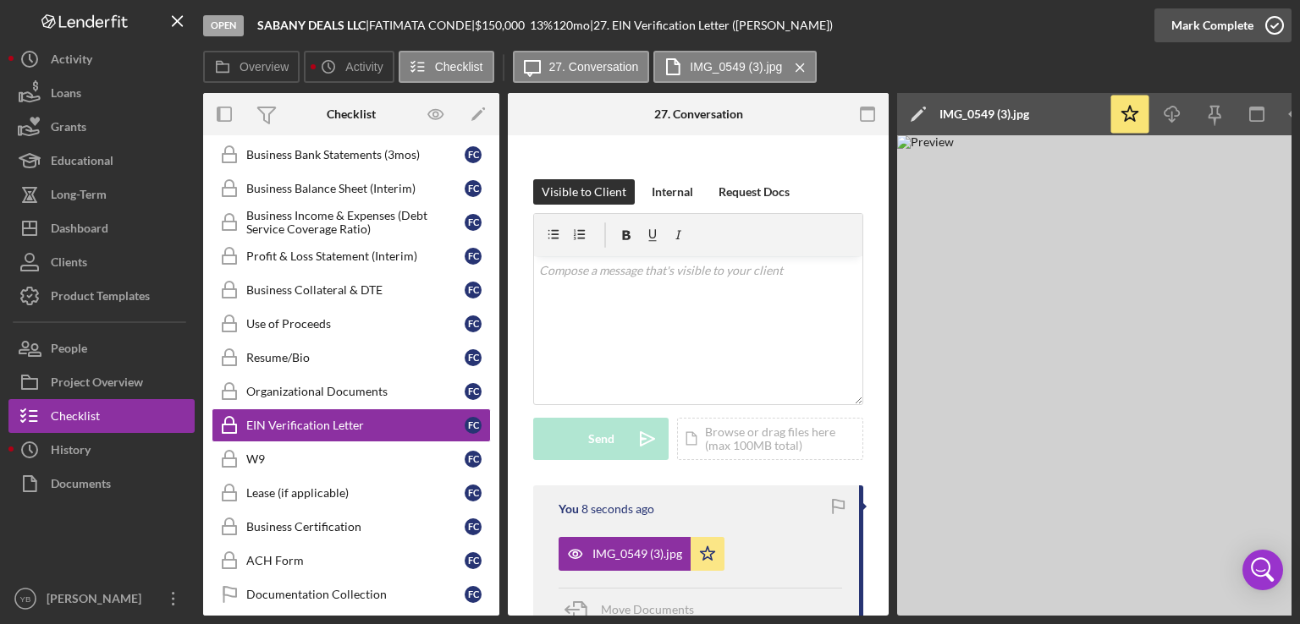
click at [1219, 21] on div "Mark Complete" at bounding box center [1212, 25] width 82 height 34
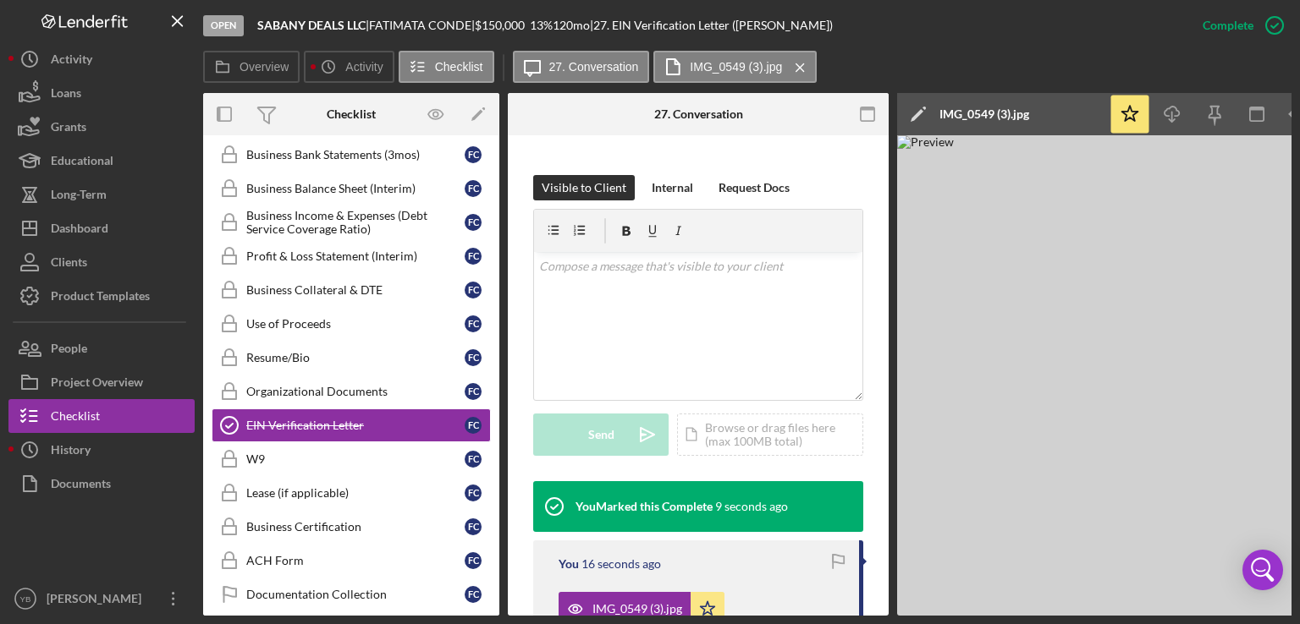
drag, startPoint x: 494, startPoint y: 434, endPoint x: 499, endPoint y: 407, distance: 27.5
click at [499, 407] on div "Overview Internal Workflow Stage Open Icon/Dropdown Arrow Archive (can unarchiv…" at bounding box center [747, 354] width 1088 height 523
drag, startPoint x: 499, startPoint y: 407, endPoint x: 496, endPoint y: 357, distance: 50.0
click at [496, 357] on div "Overview Internal Workflow Stage Open Icon/Dropdown Arrow Archive (can unarchiv…" at bounding box center [747, 354] width 1088 height 523
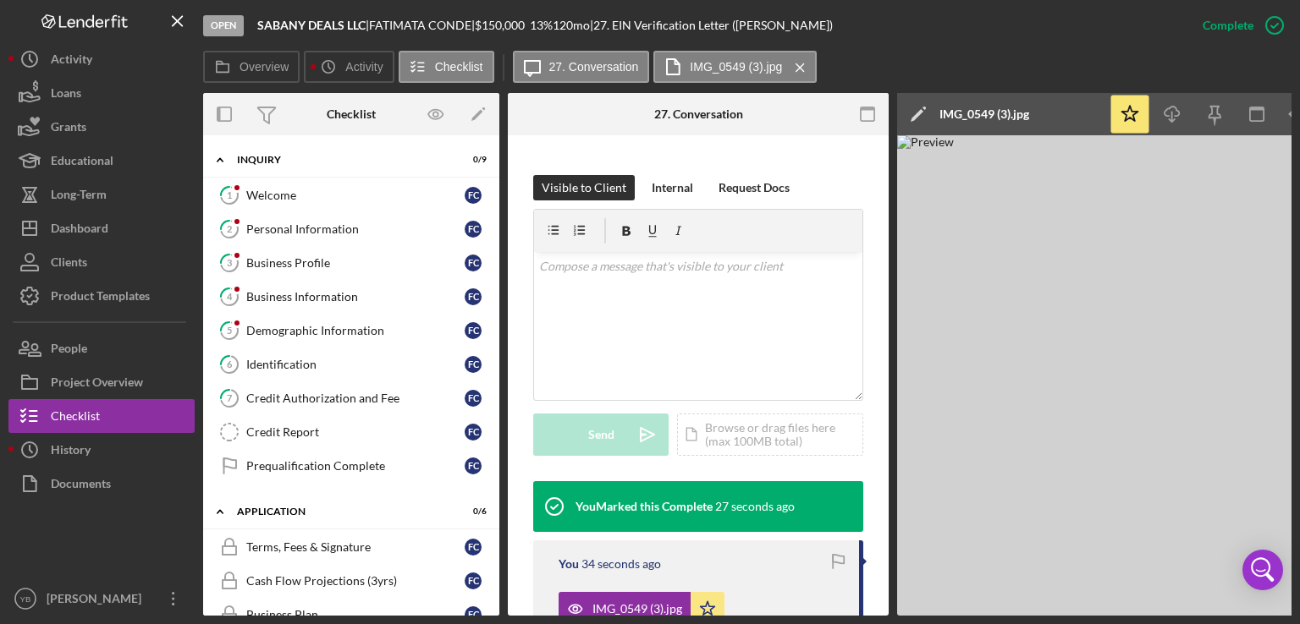
scroll to position [0, 0]
click at [305, 361] on div "Identification" at bounding box center [355, 365] width 218 height 14
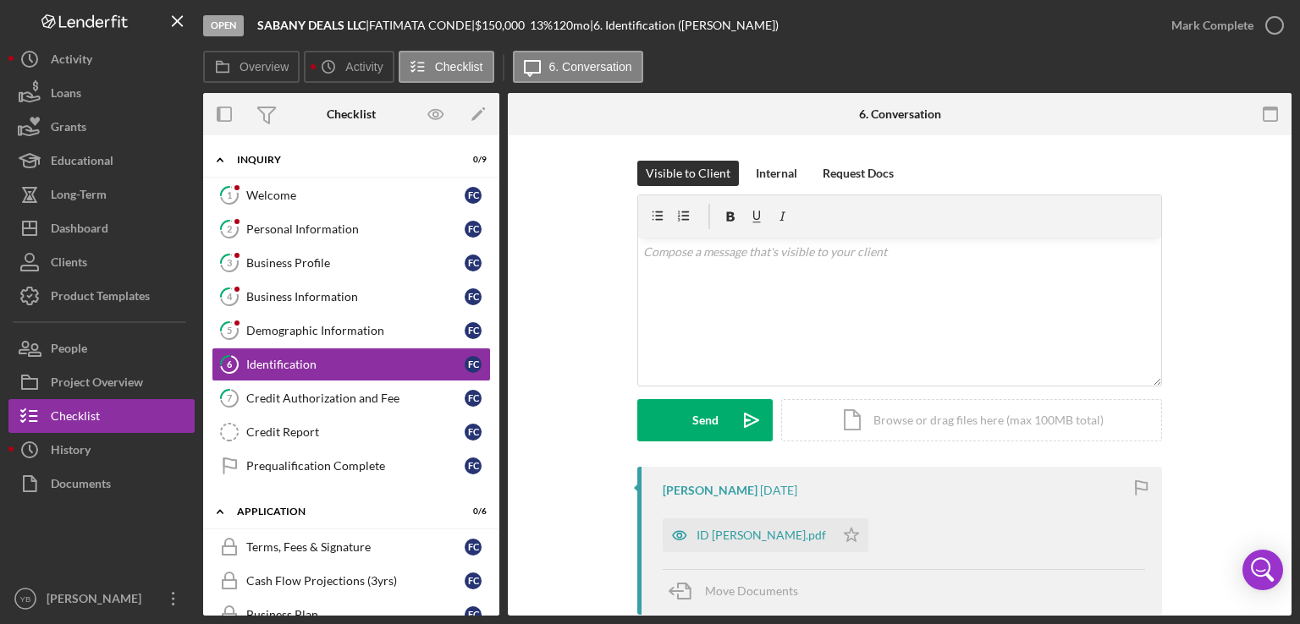
click at [1299, 332] on div "Open SABANY DEALS LLC | [PERSON_NAME] | $150,000 $150,000 13 % 120 mo | 6. Iden…" at bounding box center [650, 312] width 1300 height 624
click at [1228, 309] on div "Visible to Client Internal Request Docs v Color teal Color pink Remove color Ad…" at bounding box center [899, 314] width 733 height 306
click at [892, 424] on div "Icon/Document Browse or drag files here (max 100MB total) Tap to choose files o…" at bounding box center [971, 420] width 381 height 42
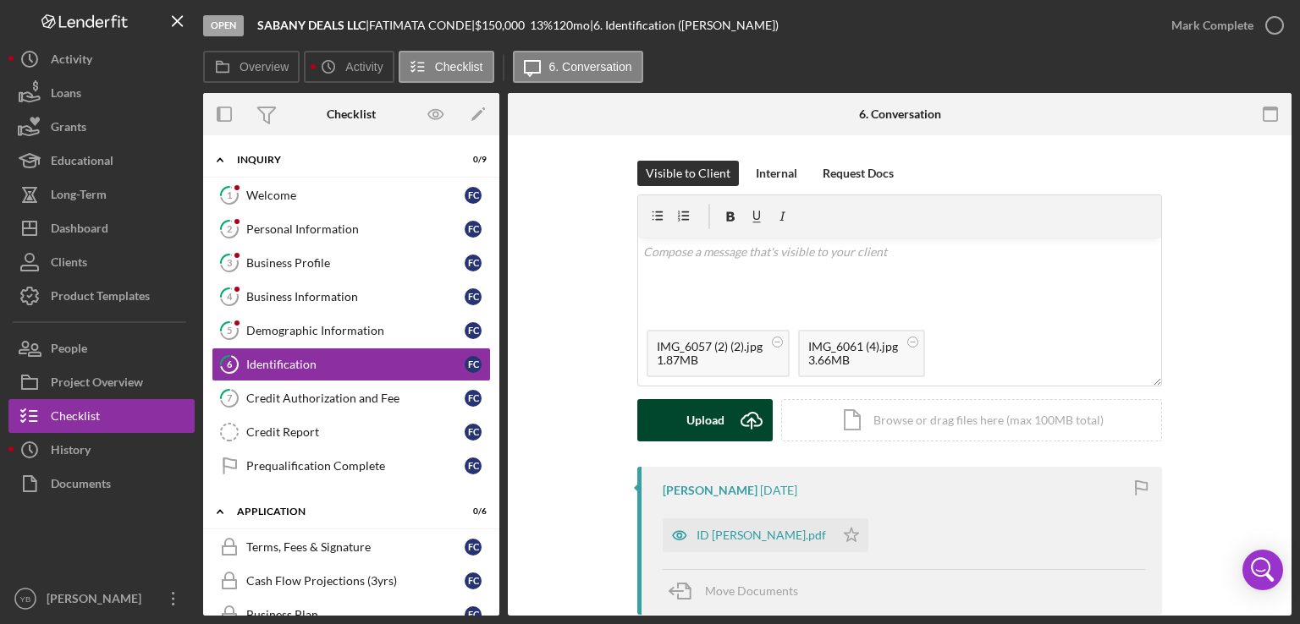
click at [694, 424] on div "Upload" at bounding box center [705, 420] width 38 height 42
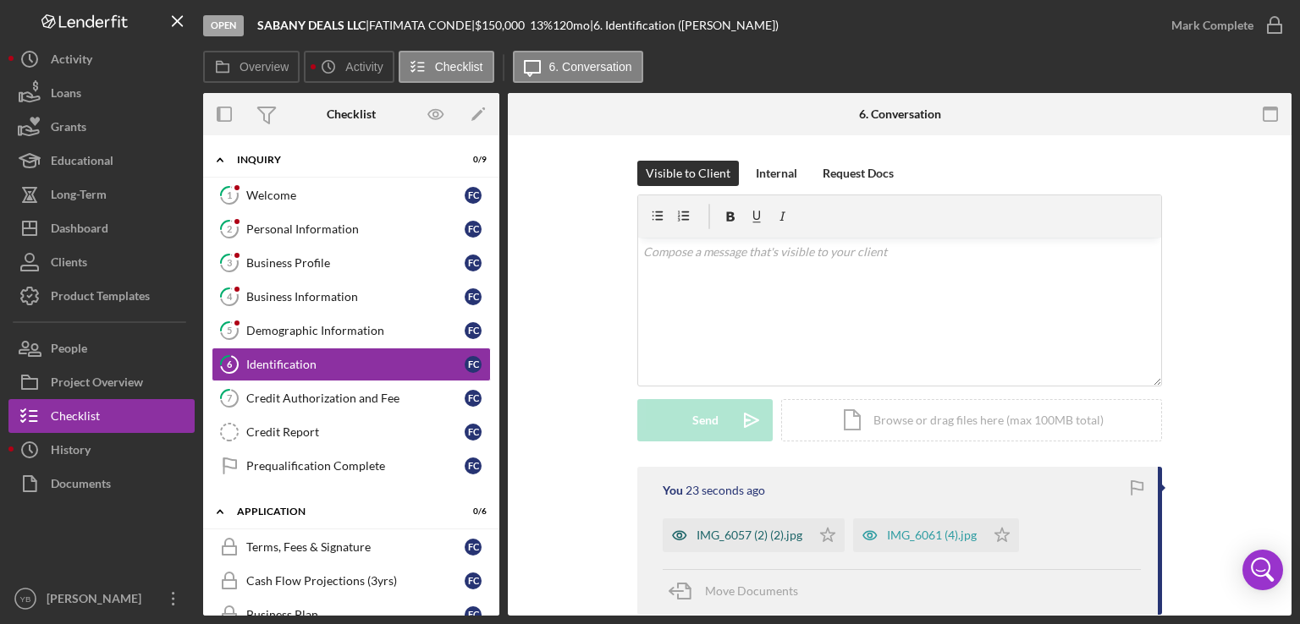
click at [758, 539] on div "IMG_6057 (2) (2).jpg" at bounding box center [749, 536] width 106 height 14
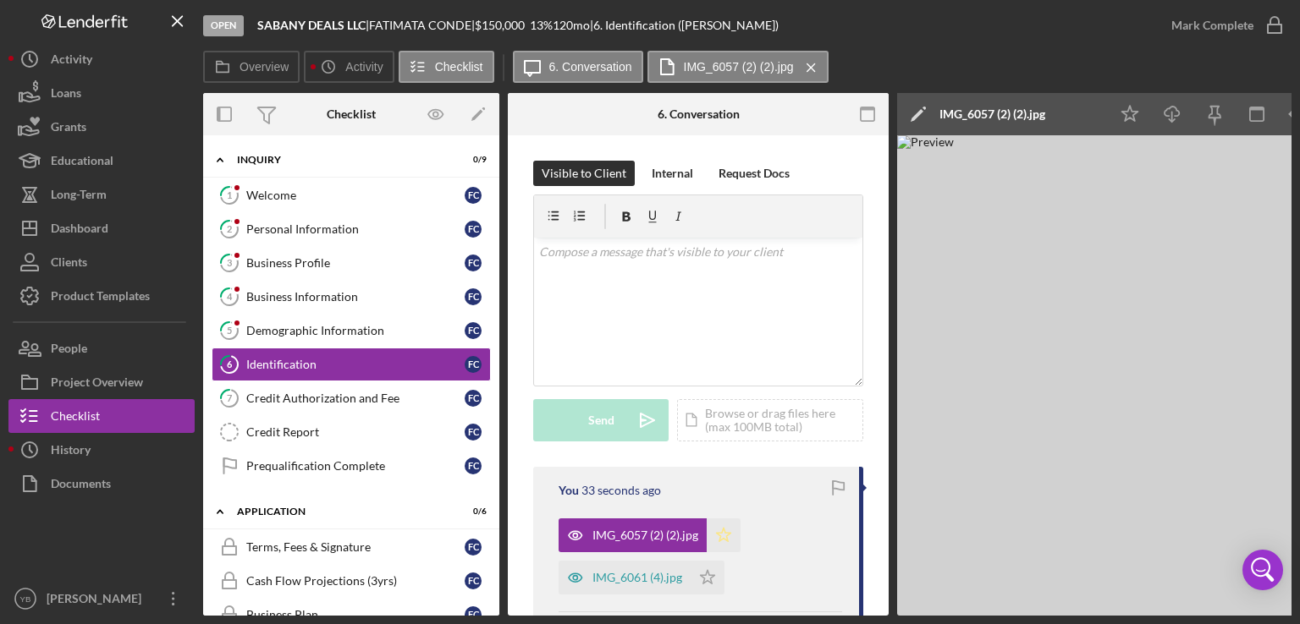
click at [722, 536] on icon "Icon/Star" at bounding box center [723, 536] width 34 height 34
click at [707, 576] on icon "Icon/Star" at bounding box center [707, 578] width 34 height 34
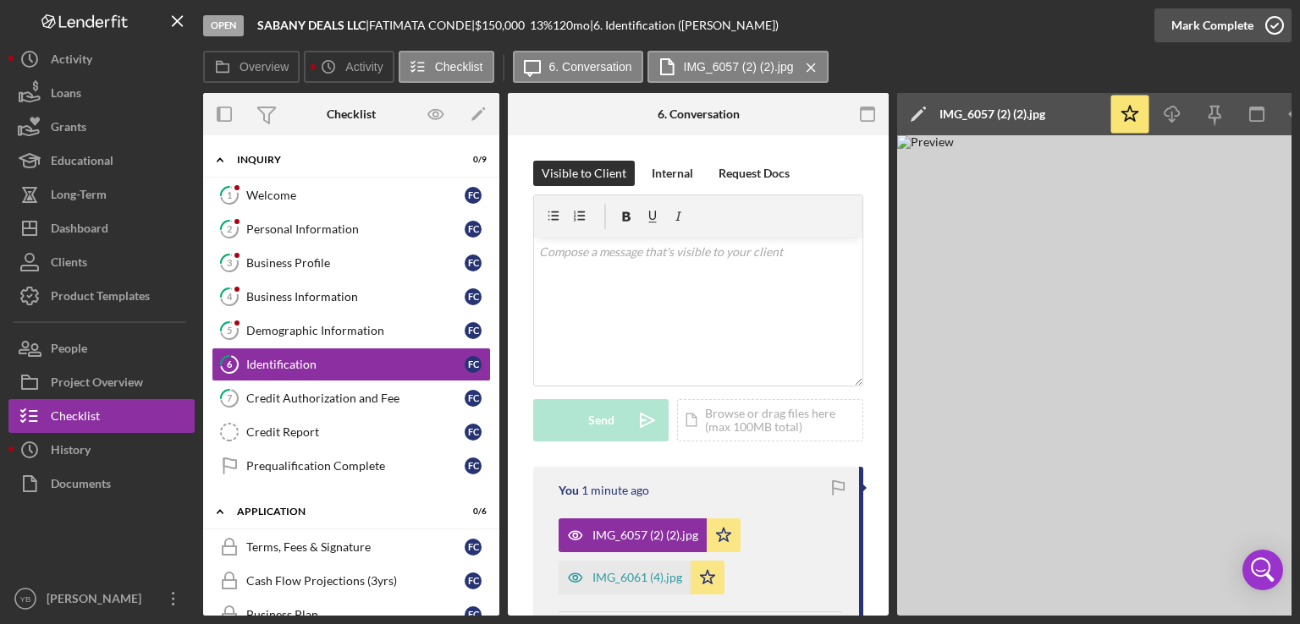
click at [1215, 33] on div "Mark Complete" at bounding box center [1212, 25] width 82 height 34
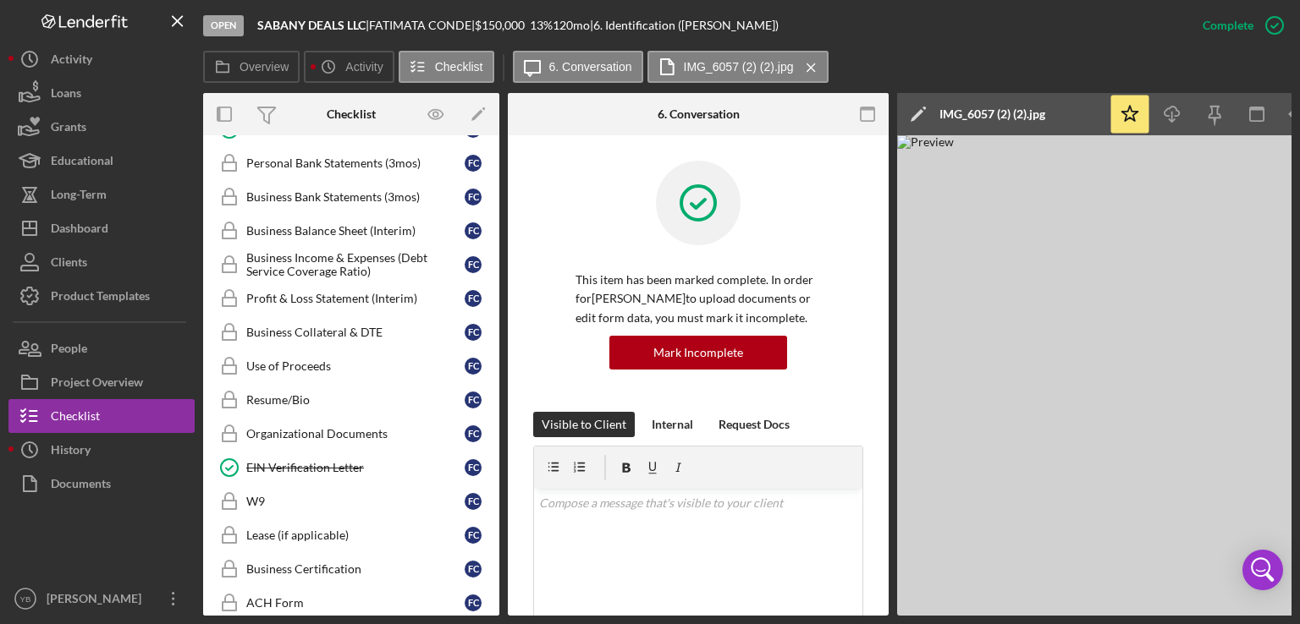
scroll to position [805, 0]
click at [254, 493] on div "W9" at bounding box center [355, 500] width 218 height 14
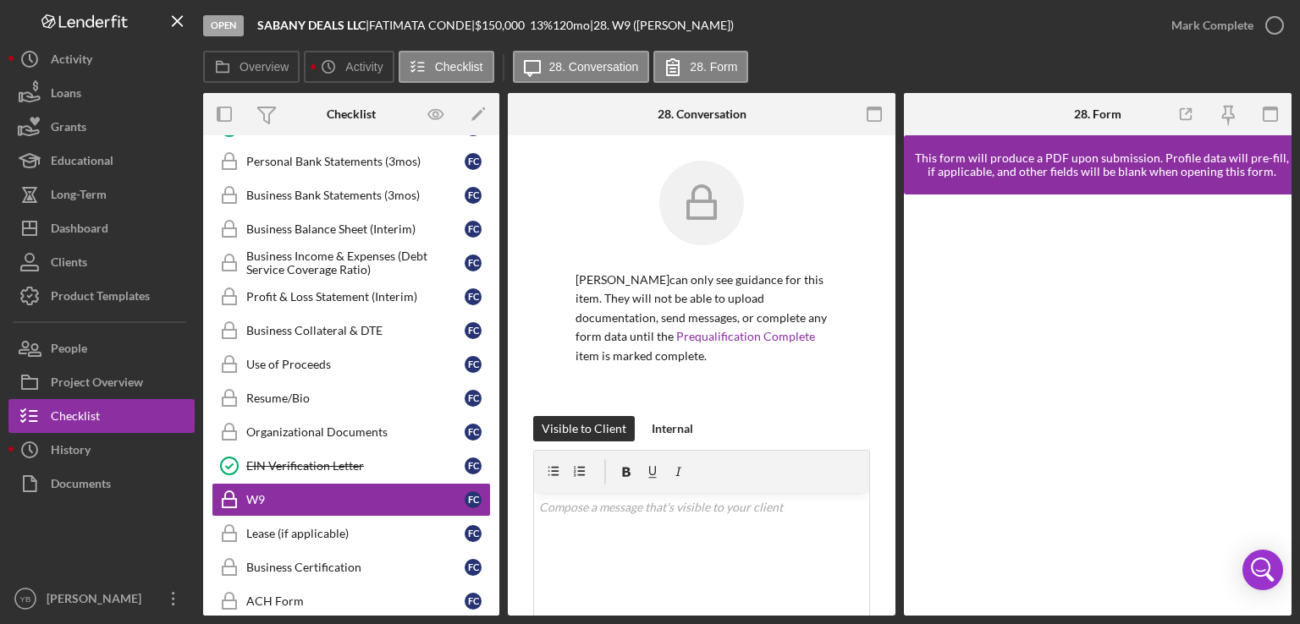
click at [876, 398] on div "[PERSON_NAME] can only see guidance for this item. They will not be able to upl…" at bounding box center [701, 517] width 387 height 764
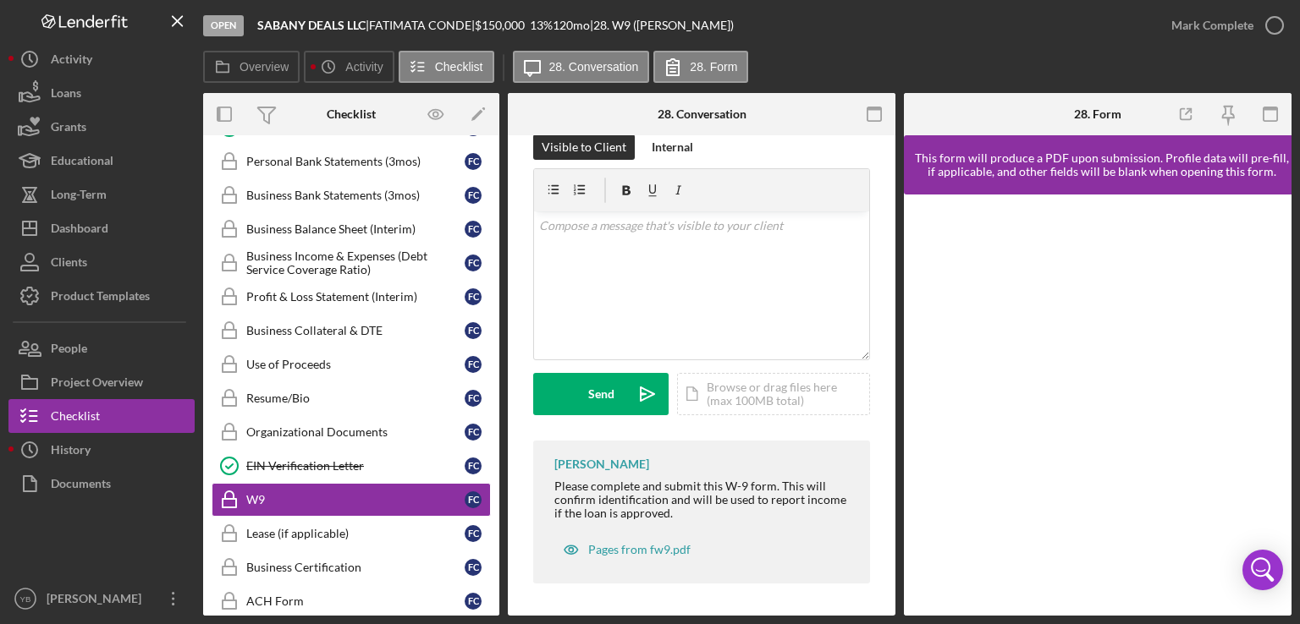
scroll to position [283, 0]
click at [752, 401] on div "Icon/Document Browse or drag files here (max 100MB total) Tap to choose files o…" at bounding box center [773, 392] width 193 height 42
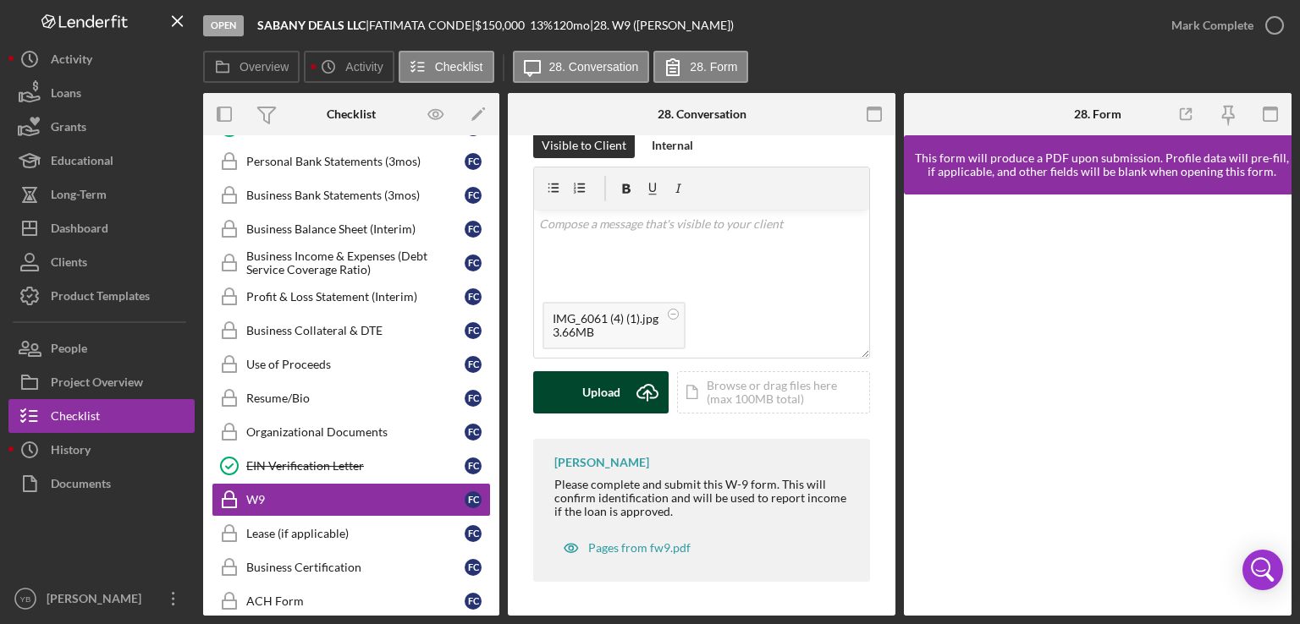
click at [616, 399] on div "Upload" at bounding box center [601, 392] width 38 height 42
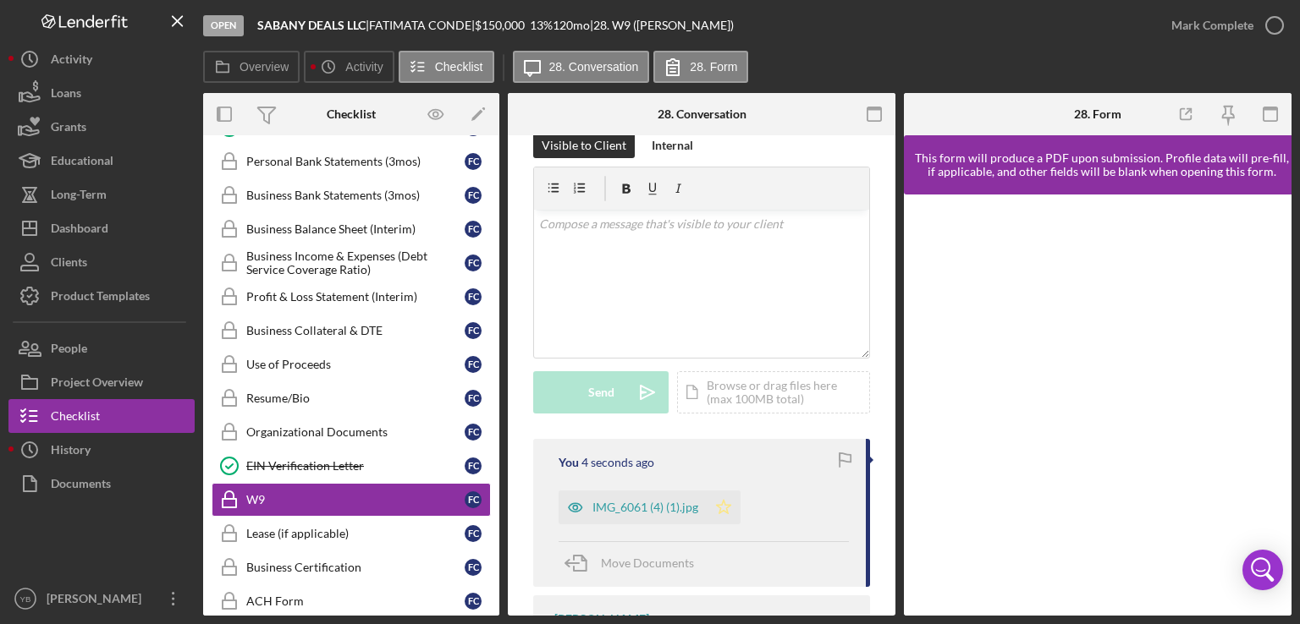
click at [724, 504] on polygon "button" at bounding box center [724, 507] width 14 height 14
click at [1212, 41] on div "Mark Complete" at bounding box center [1212, 25] width 82 height 34
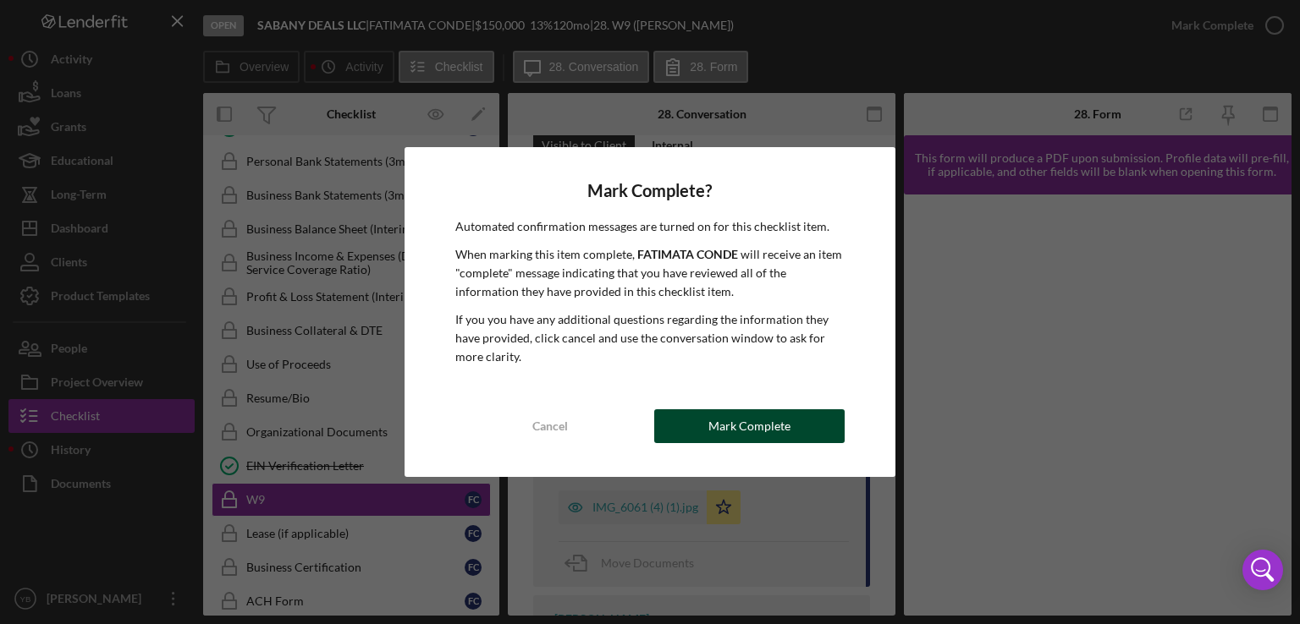
click at [783, 434] on div "Mark Complete" at bounding box center [749, 426] width 82 height 34
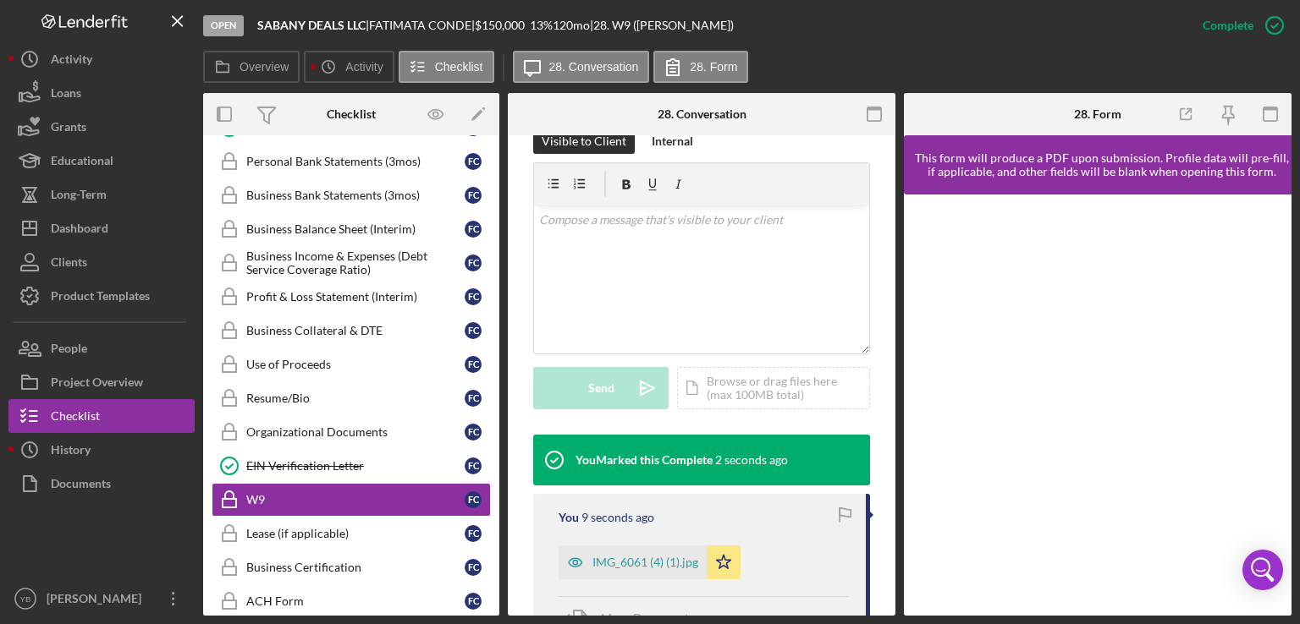
scroll to position [279, 0]
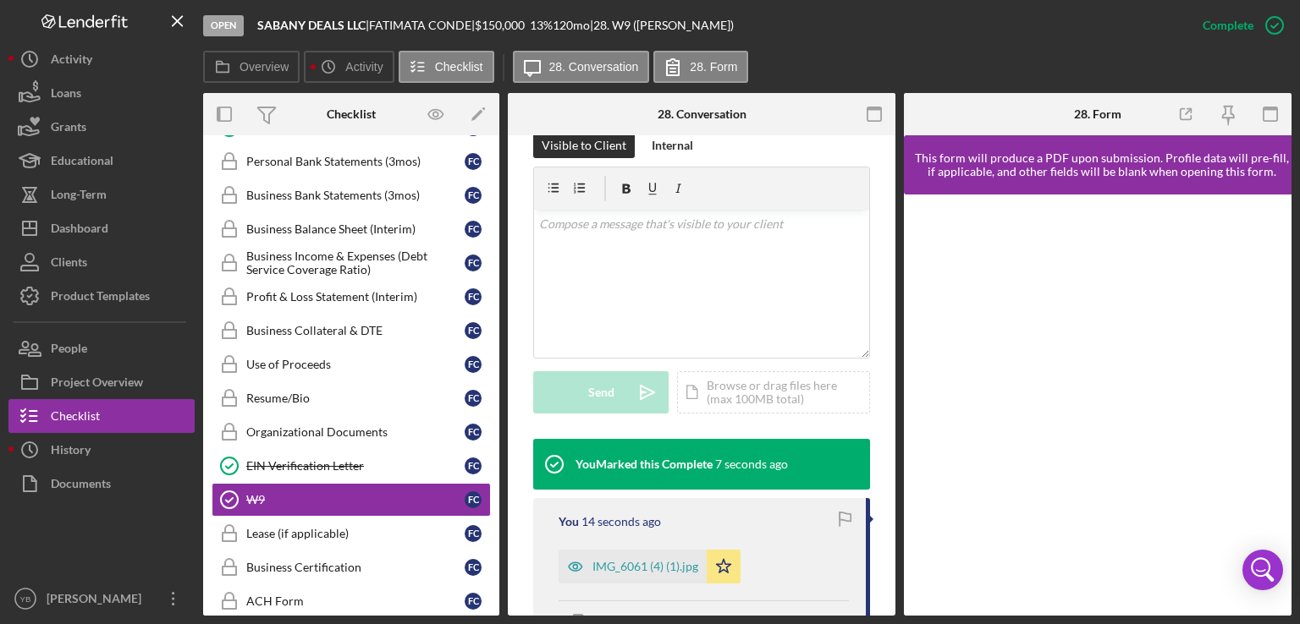
click at [497, 397] on div "Overview Internal Workflow Stage Open Icon/Dropdown Arrow Archive (can unarchiv…" at bounding box center [747, 354] width 1088 height 523
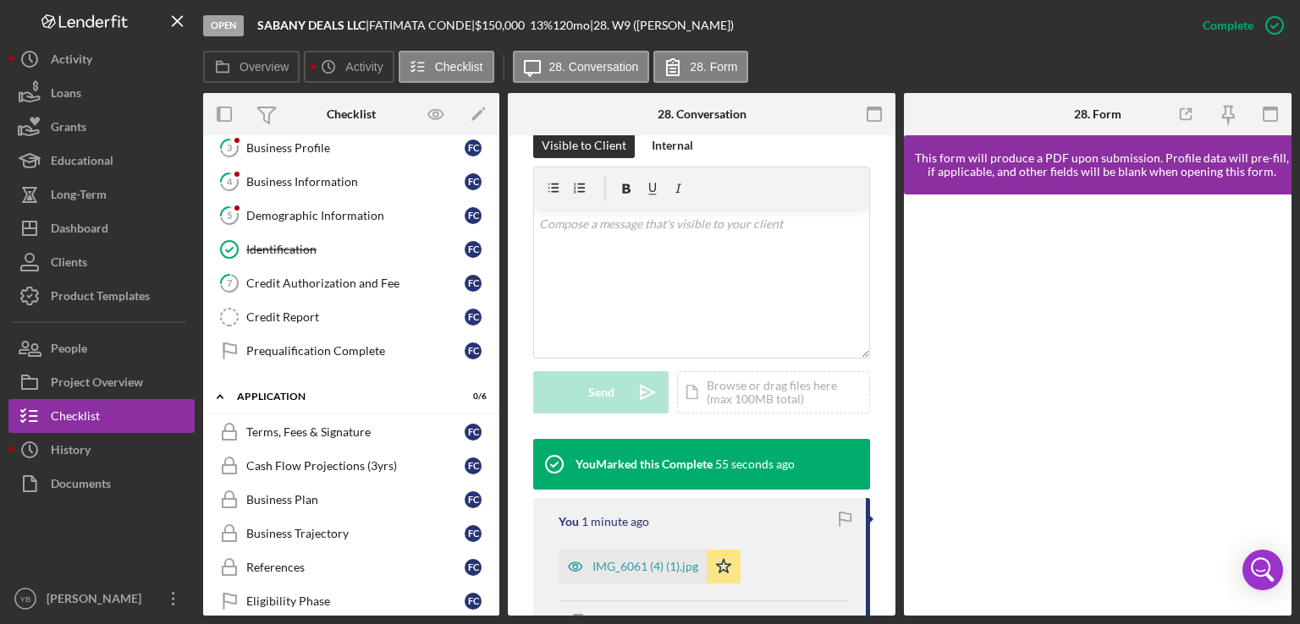
scroll to position [0, 0]
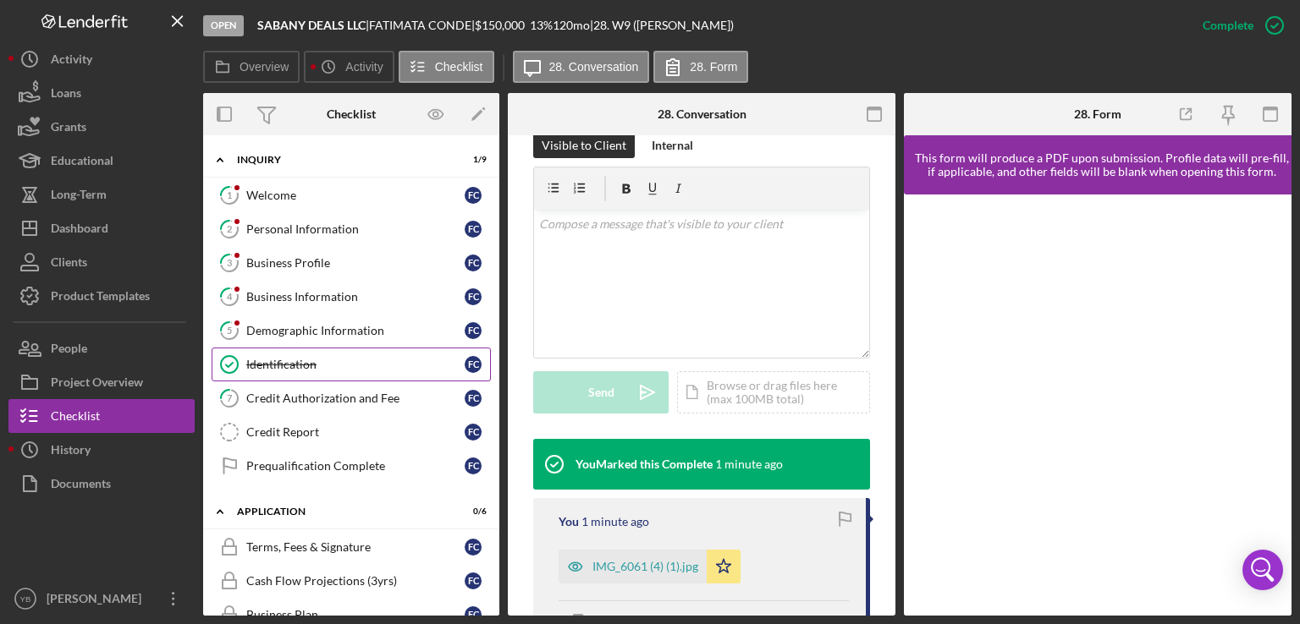
click at [283, 365] on div "Identification" at bounding box center [355, 365] width 218 height 14
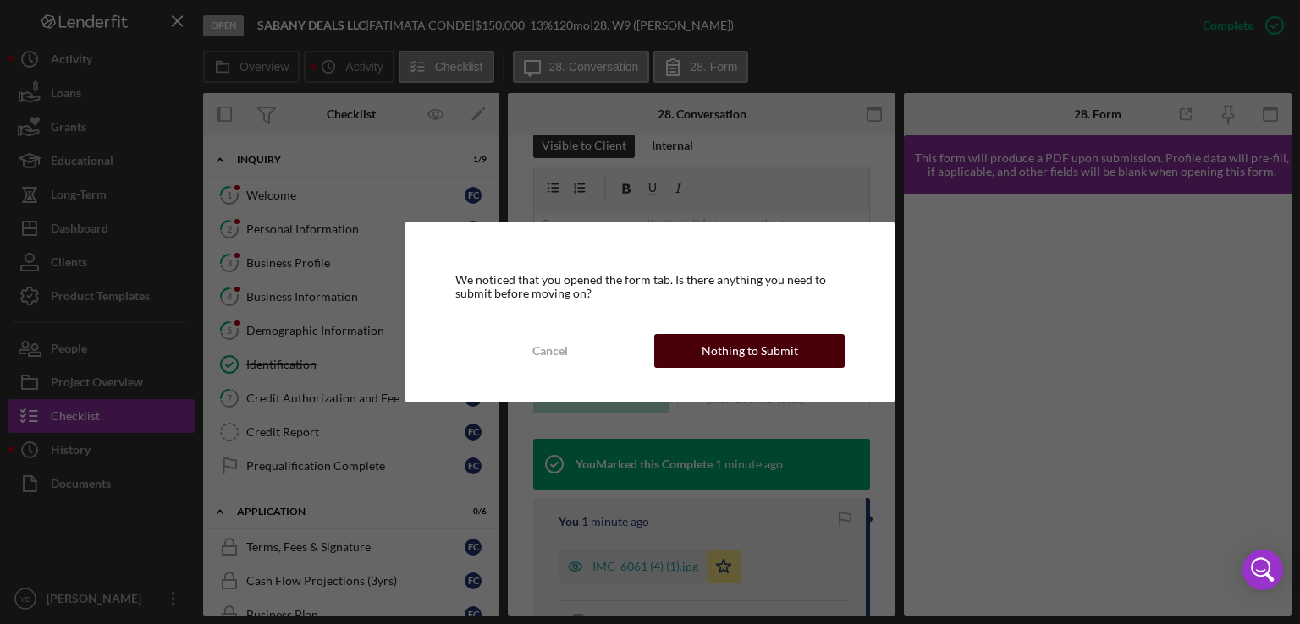
click at [764, 351] on div "Nothing to Submit" at bounding box center [749, 351] width 96 height 34
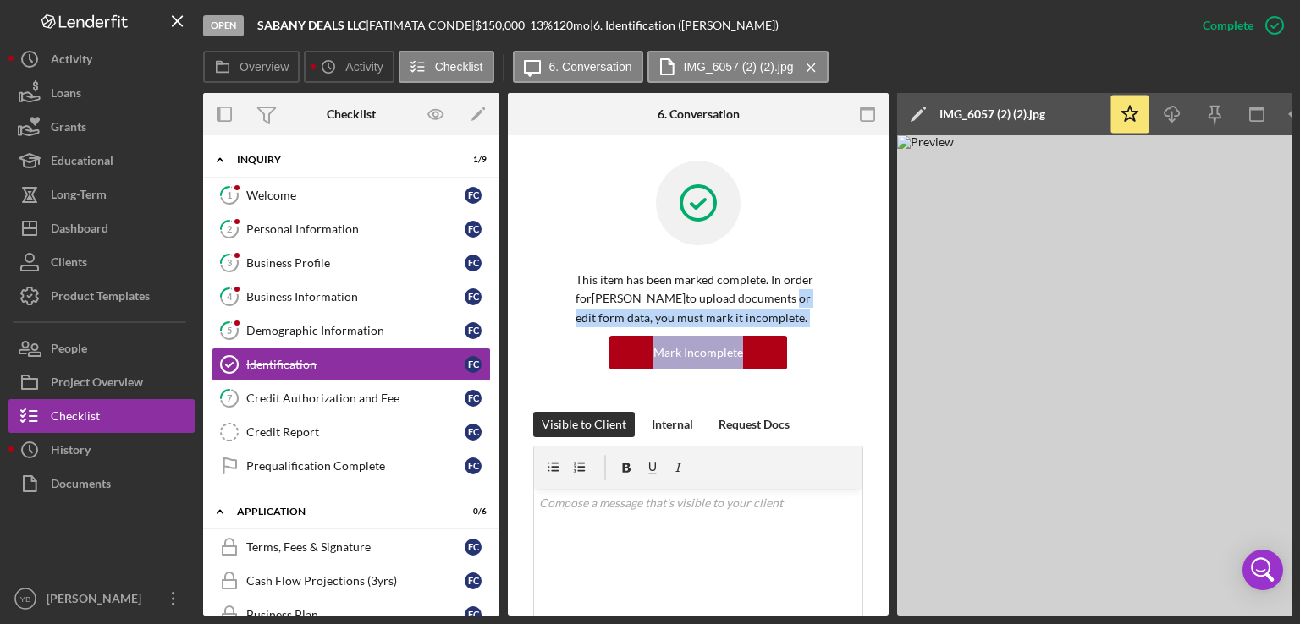
drag, startPoint x: 882, startPoint y: 299, endPoint x: 886, endPoint y: 393, distance: 94.8
click at [886, 393] on div "Identification Identification This item has been marked complete. In order for …" at bounding box center [698, 375] width 381 height 481
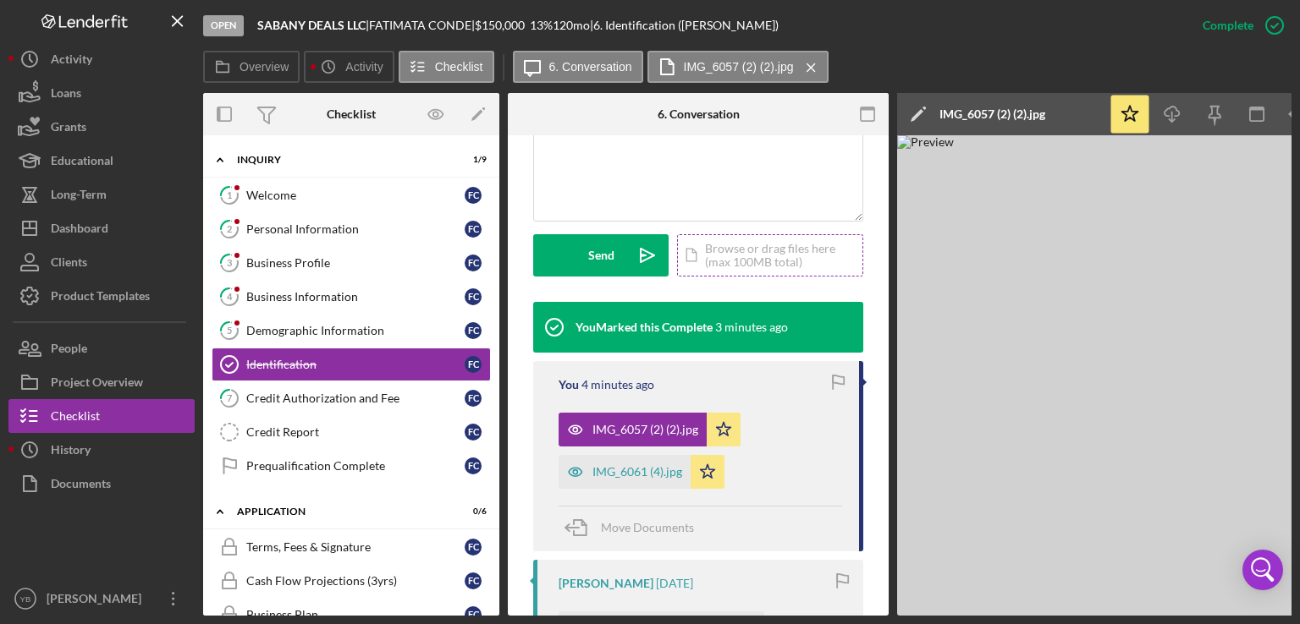
click at [728, 257] on div "Icon/Document Browse or drag files here (max 100MB total) Tap to choose files o…" at bounding box center [770, 255] width 186 height 42
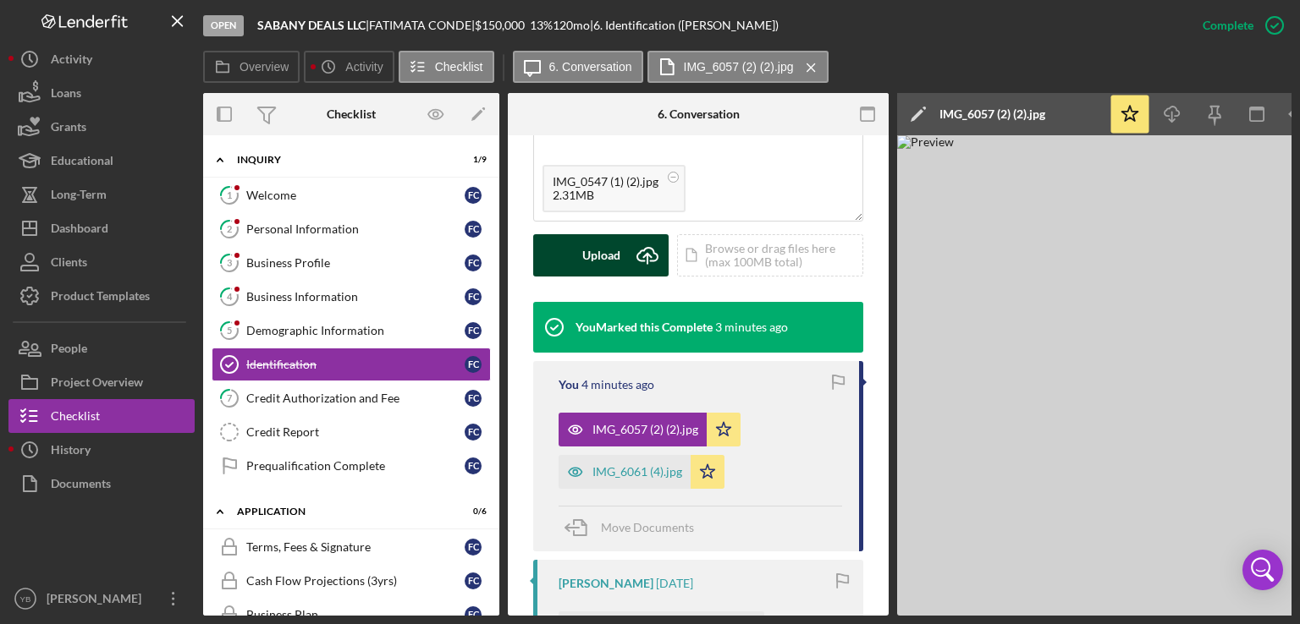
click at [602, 253] on div "Upload" at bounding box center [601, 255] width 38 height 42
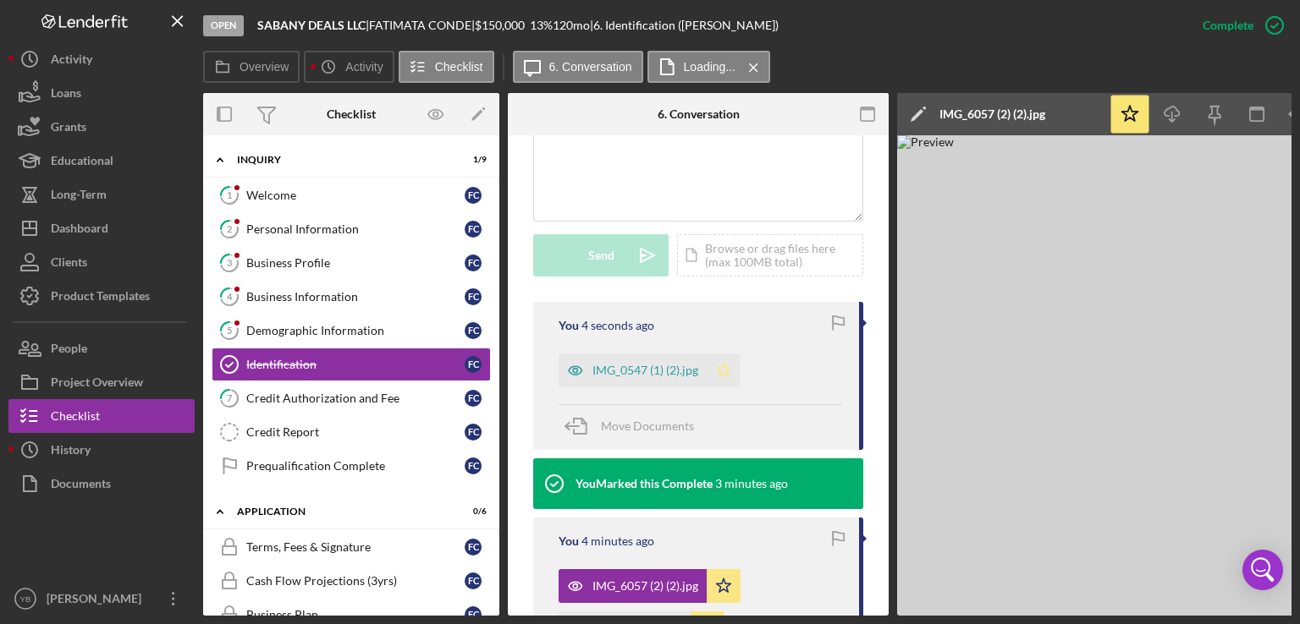
click at [715, 370] on icon "Icon/Star" at bounding box center [723, 371] width 34 height 34
click at [496, 283] on div "Icon/Expander Inquiry 1 / 9 1 Welcome F C 2 Personal Information F C 3 Business…" at bounding box center [351, 375] width 296 height 481
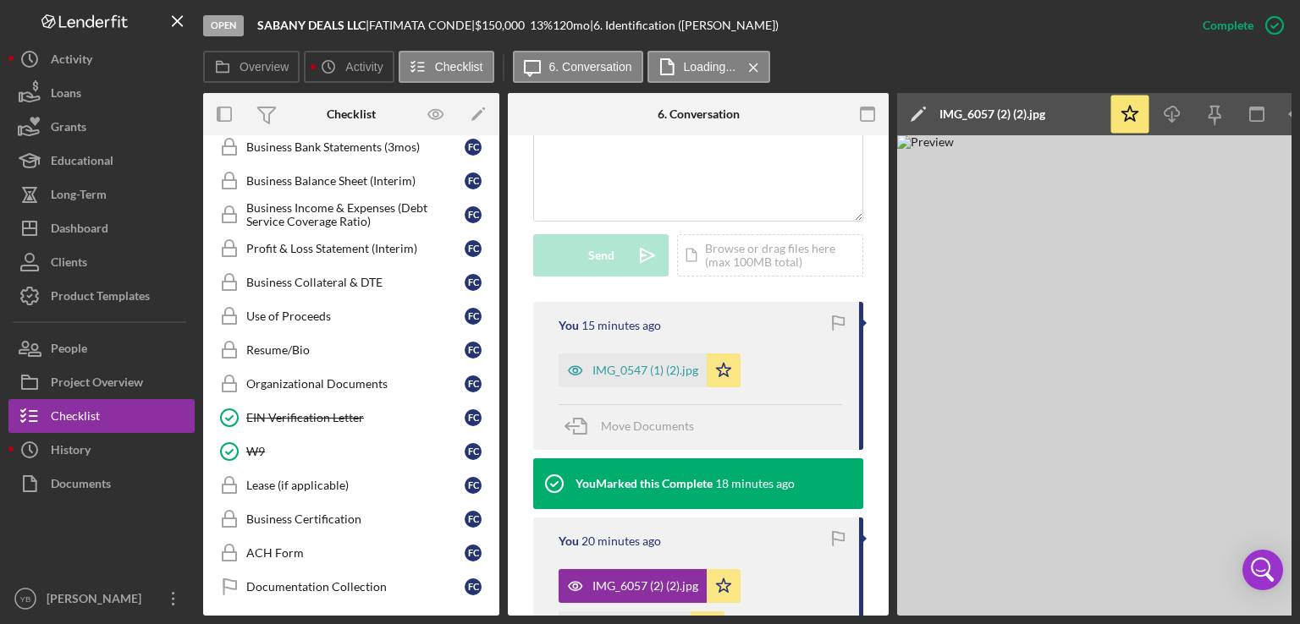
scroll to position [559, 0]
